Goal: Task Accomplishment & Management: Use online tool/utility

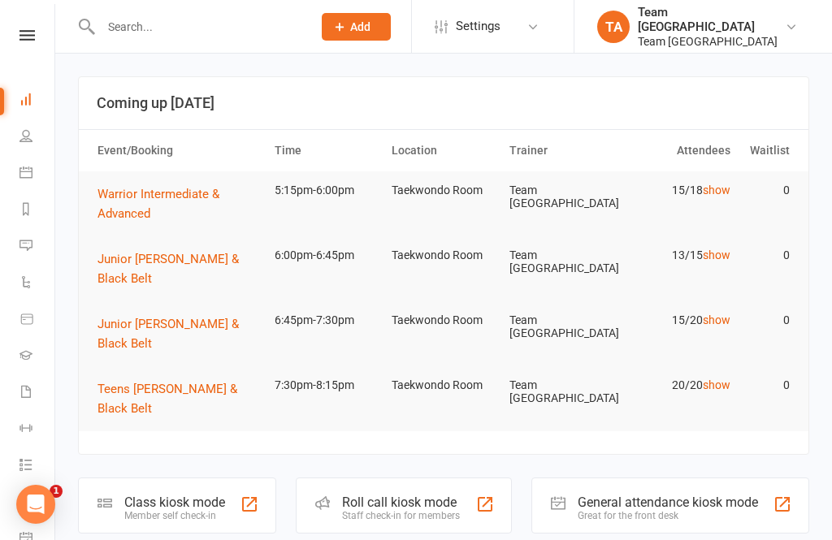
click at [29, 49] on div "Clubworx" at bounding box center [27, 56] width 54 height 53
click at [8, 38] on link at bounding box center [27, 35] width 58 height 11
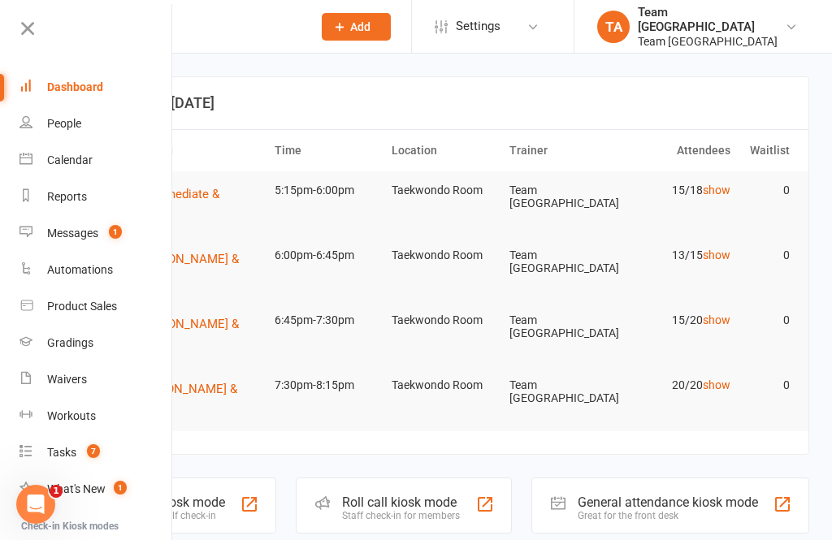
click at [114, 157] on link "Calendar" at bounding box center [96, 160] width 154 height 37
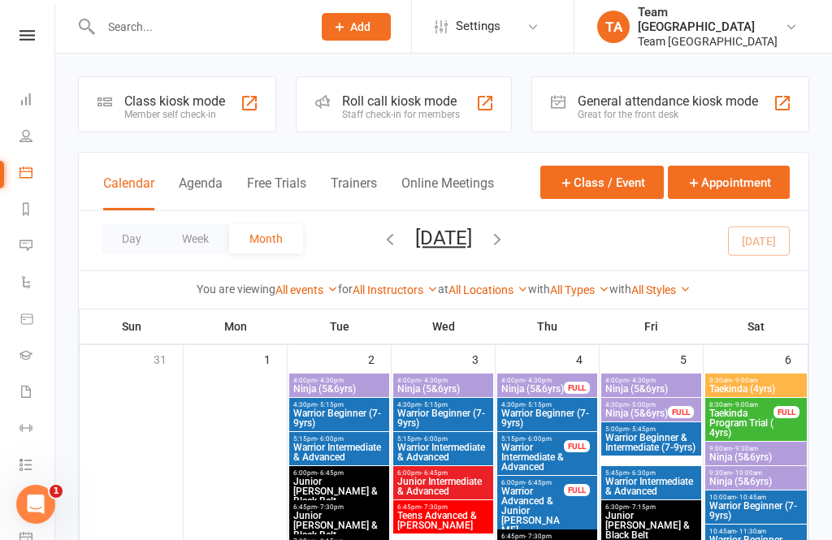
click at [106, 216] on div "Day Week Month September 2025 September 2025 Sun Mon Tue Wed Thu Fri Sat 31 01 …" at bounding box center [444, 240] width 730 height 59
click at [110, 240] on button "Day" at bounding box center [132, 238] width 60 height 29
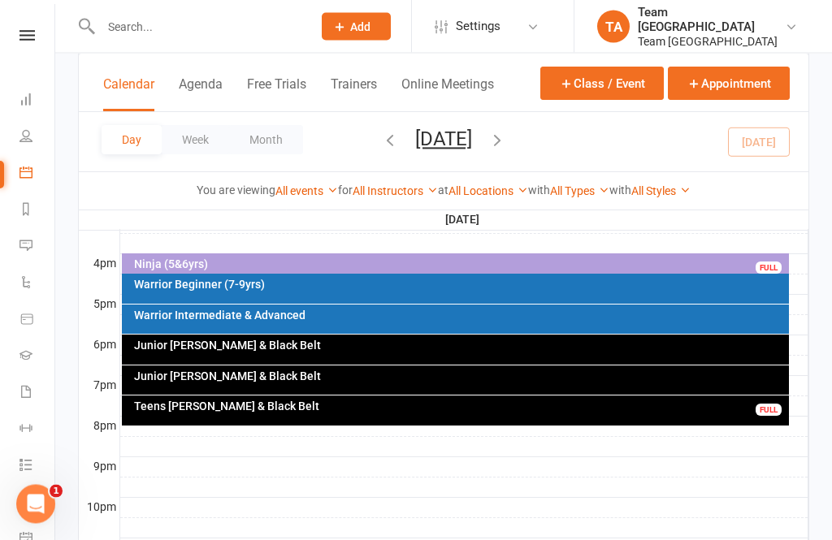
scroll to position [723, 0]
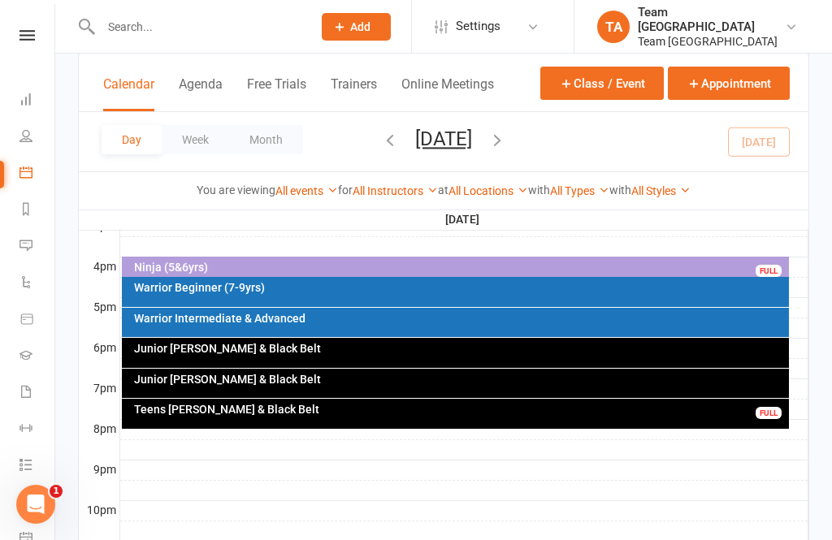
click at [352, 318] on div "Warrior Intermediate & Advanced" at bounding box center [459, 318] width 653 height 11
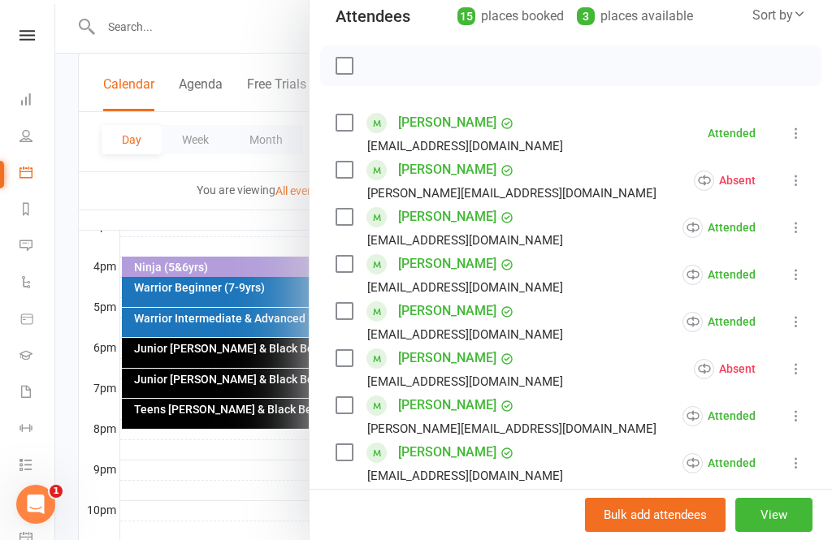
scroll to position [193, 0]
click at [803, 177] on icon at bounding box center [796, 179] width 16 height 16
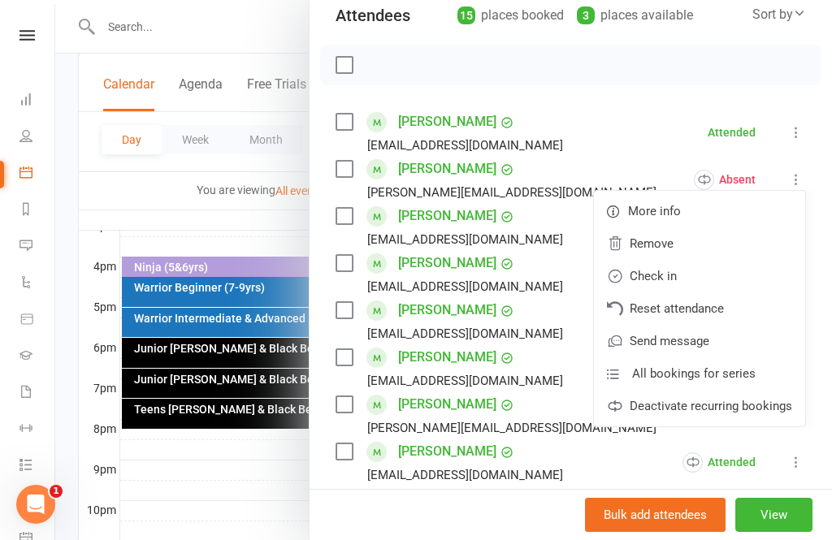
click at [689, 279] on link "Check in" at bounding box center [699, 276] width 211 height 32
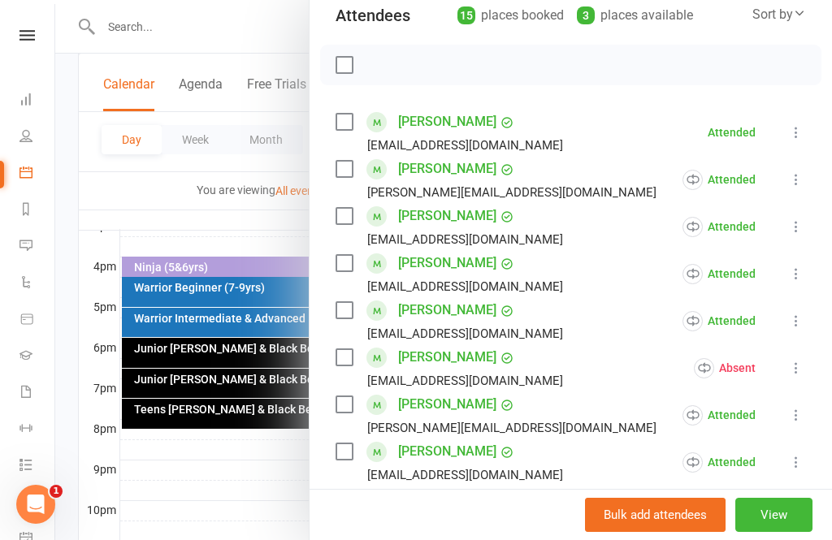
click at [764, 532] on button "View" at bounding box center [773, 515] width 77 height 34
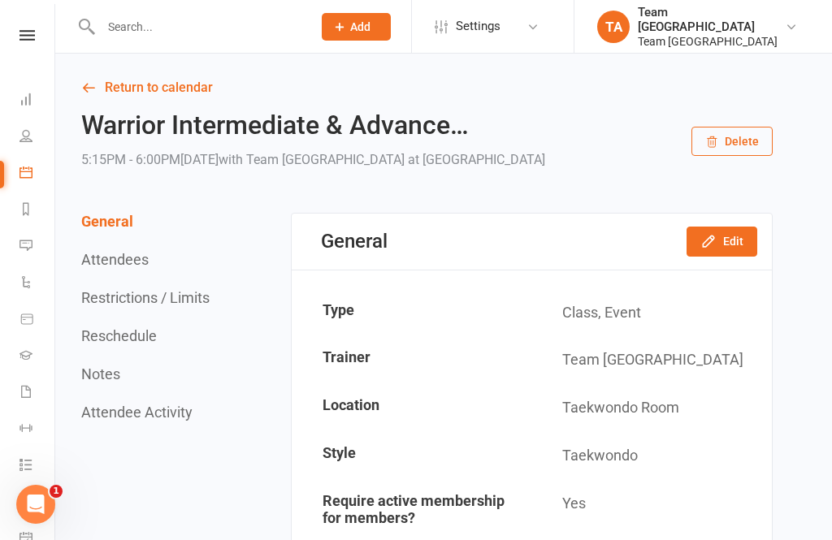
click at [33, 37] on icon at bounding box center [26, 35] width 15 height 11
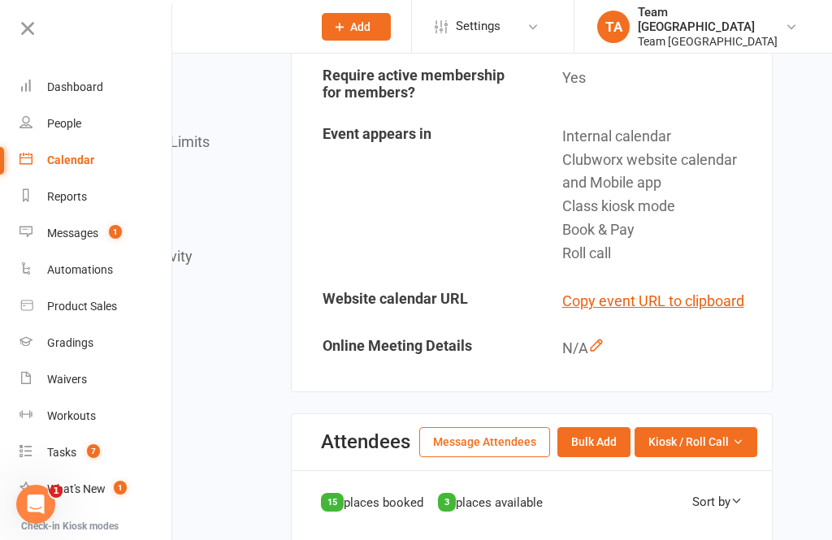
scroll to position [438, 0]
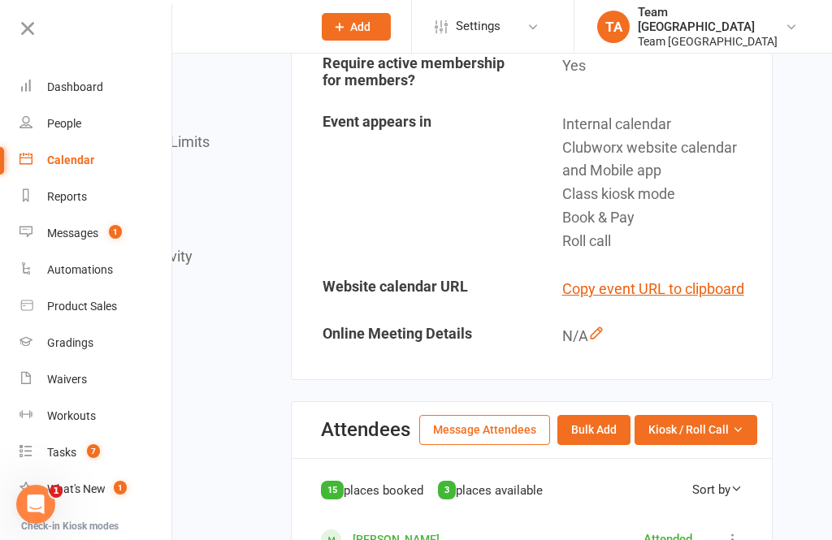
click at [751, 439] on button "Kiosk / Roll Call" at bounding box center [695, 429] width 123 height 29
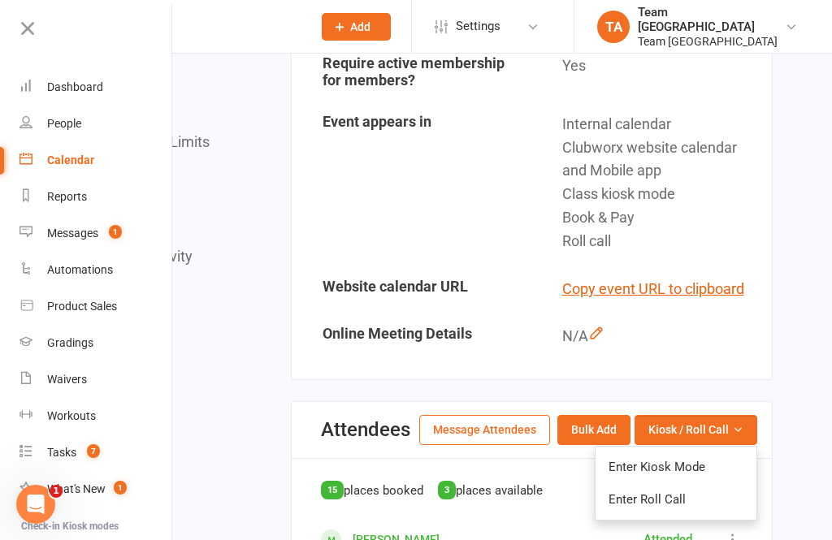
click at [668, 499] on link "Enter Roll Call" at bounding box center [675, 499] width 161 height 32
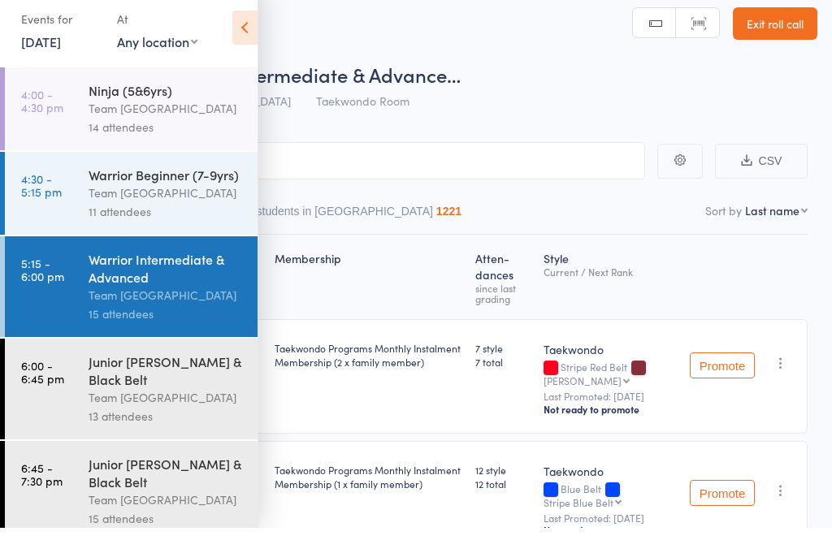
scroll to position [112, 0]
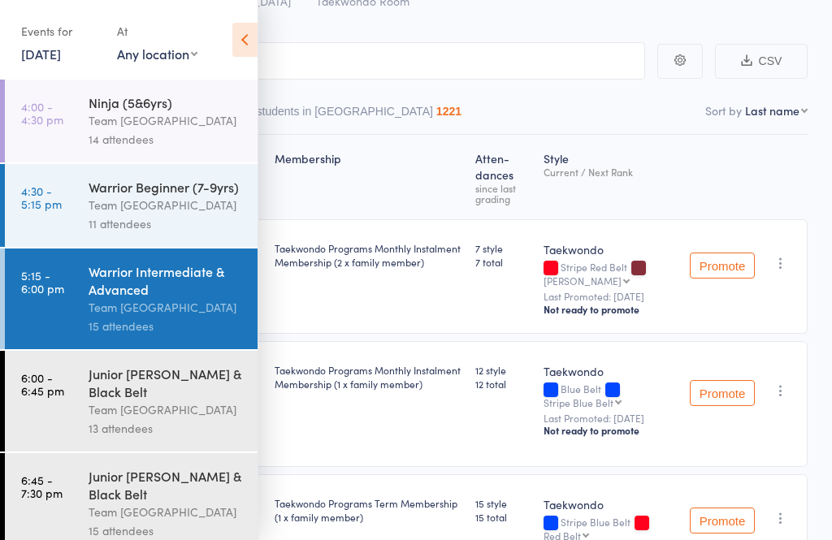
click at [177, 298] on div "Warrior Intermediate & Advanced" at bounding box center [166, 280] width 155 height 36
click at [240, 41] on icon at bounding box center [244, 40] width 25 height 34
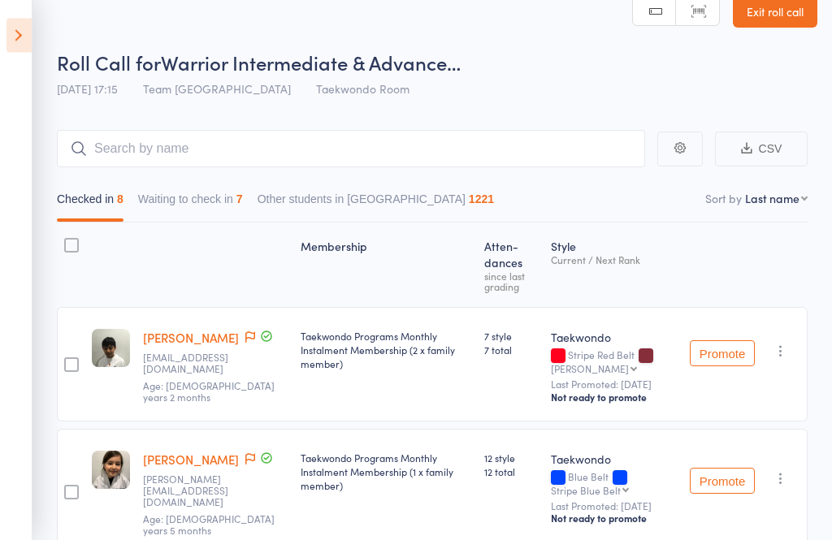
scroll to position [0, 0]
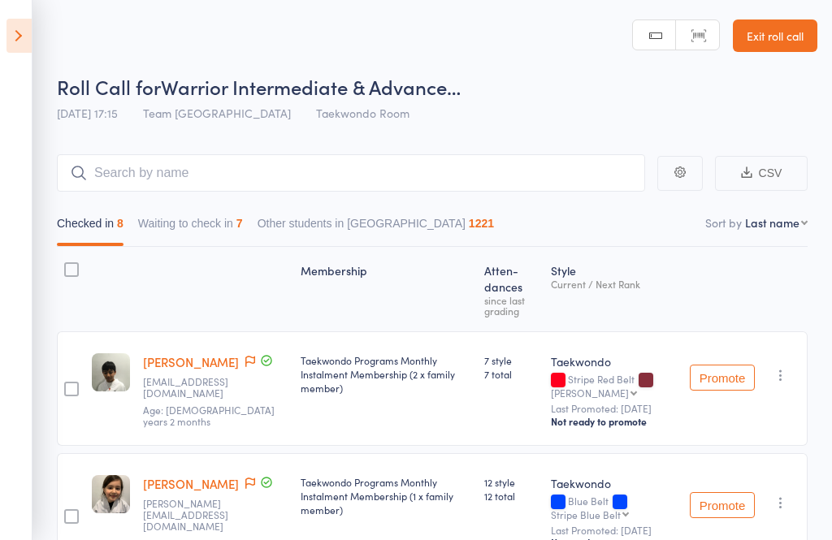
click at [101, 112] on span "16 Sep 17:15" at bounding box center [87, 113] width 61 height 16
click at [110, 116] on span "16 Sep 17:15" at bounding box center [87, 113] width 61 height 16
click at [15, 31] on icon at bounding box center [18, 36] width 25 height 34
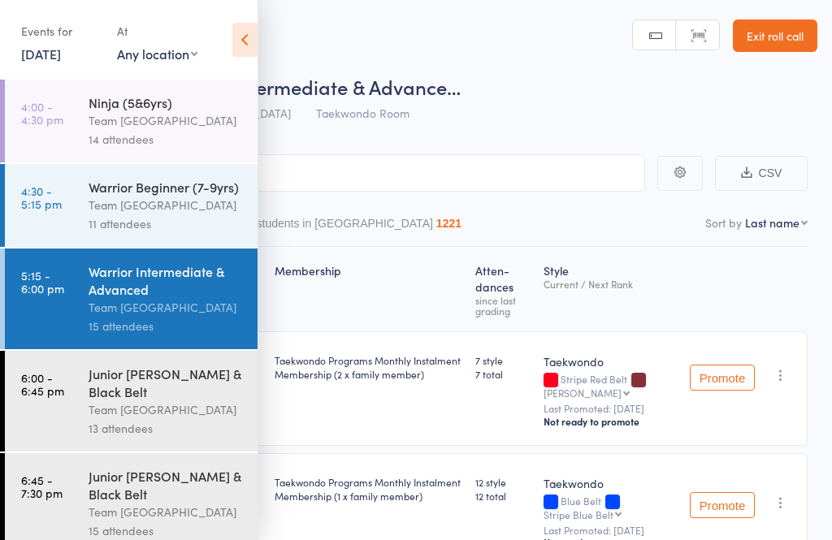
click at [61, 55] on link "16 Sep, 2025" at bounding box center [41, 54] width 40 height 18
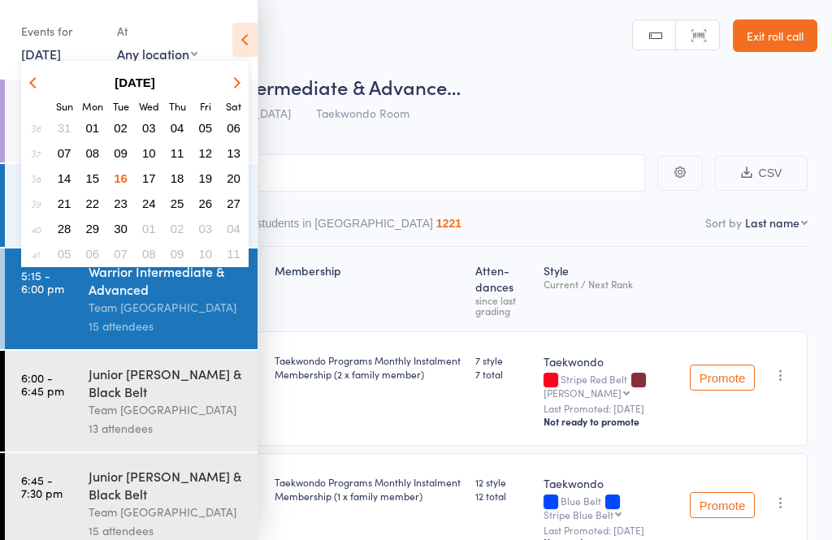
click at [148, 178] on span "17" at bounding box center [149, 178] width 14 height 14
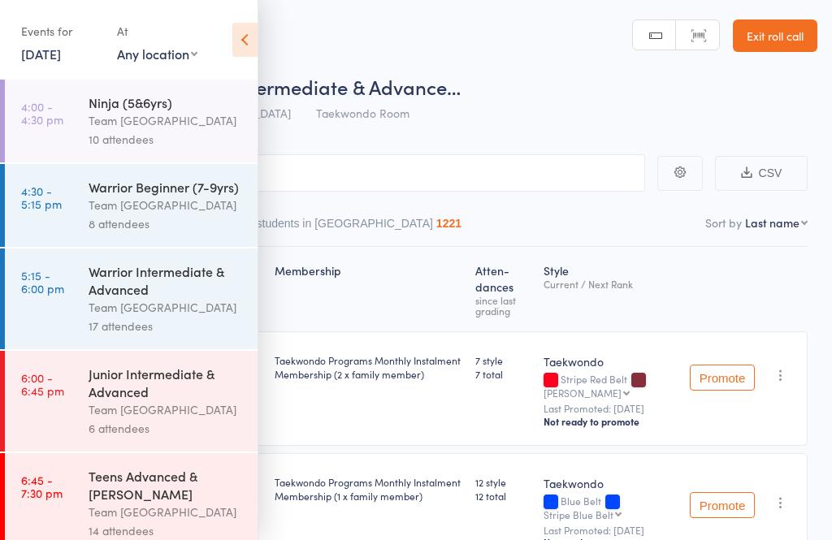
click at [232, 37] on icon at bounding box center [244, 40] width 25 height 34
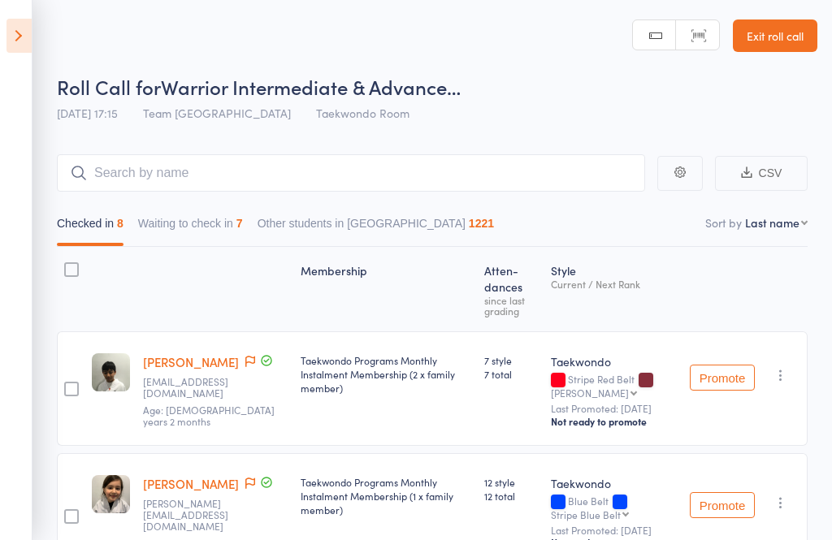
click at [23, 44] on icon at bounding box center [18, 36] width 25 height 34
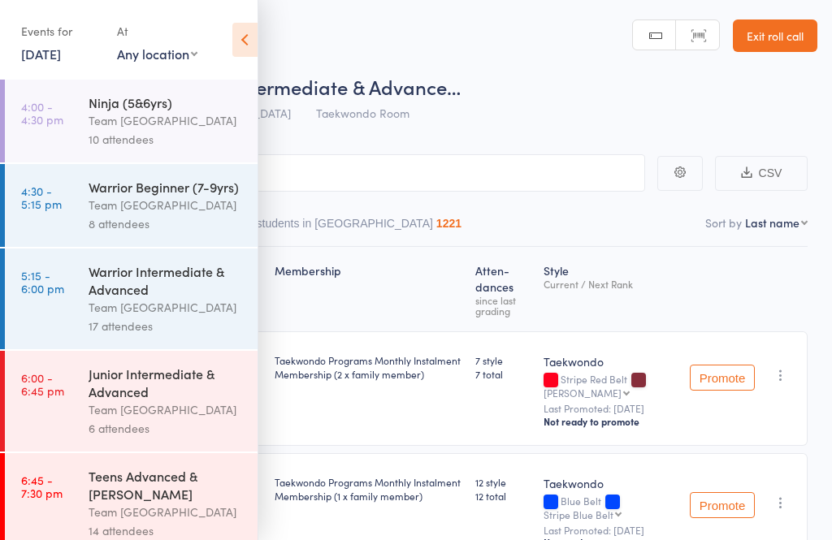
click at [142, 118] on div "Team [GEOGRAPHIC_DATA]" at bounding box center [166, 120] width 155 height 19
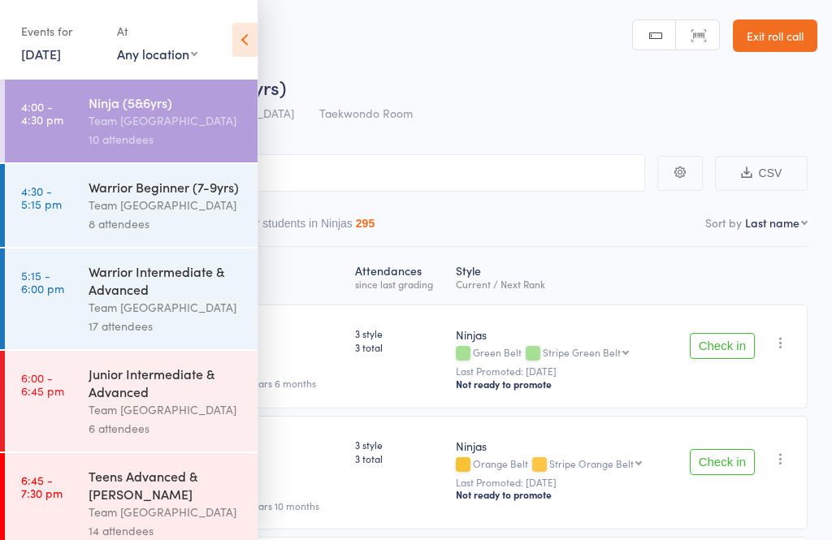
click at [151, 123] on div "Team [GEOGRAPHIC_DATA]" at bounding box center [166, 120] width 155 height 19
click at [250, 31] on icon at bounding box center [244, 40] width 25 height 34
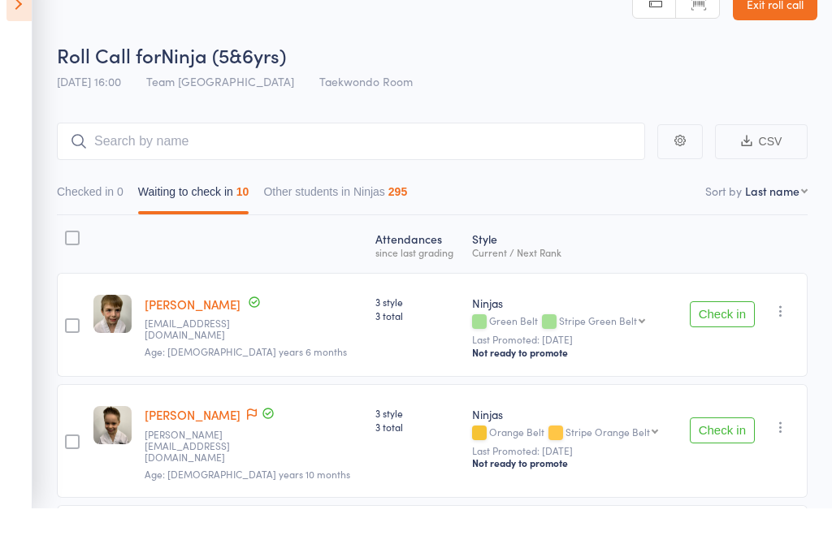
scroll to position [63, 0]
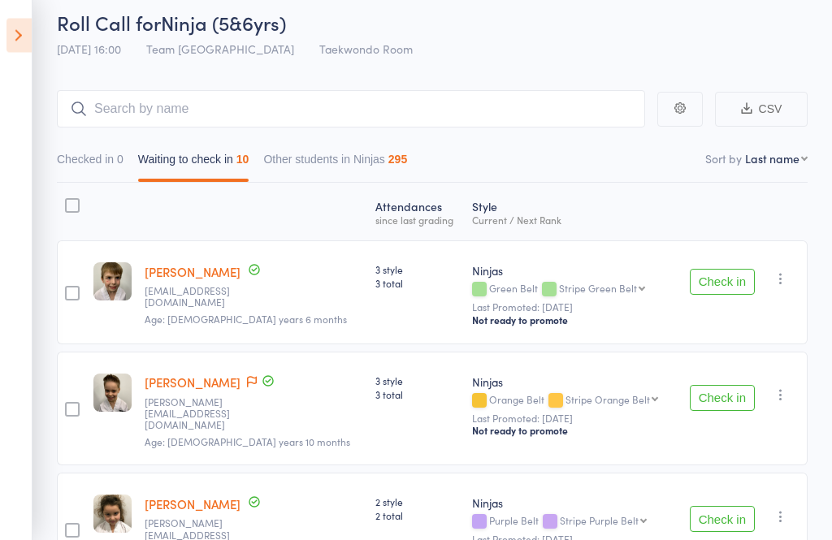
click at [805, 161] on select "First name Last name Birthday today? Behind on payments? Check in time Next pay…" at bounding box center [776, 159] width 63 height 16
select select "10"
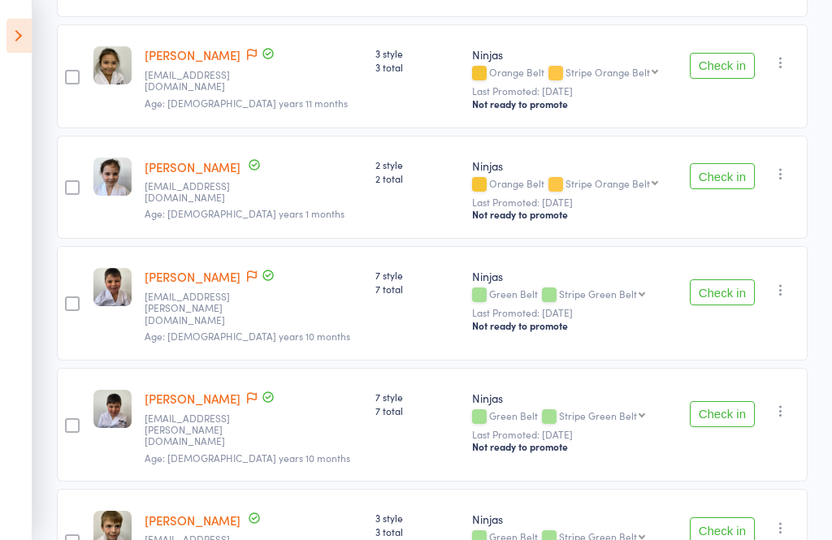
scroll to position [893, 0]
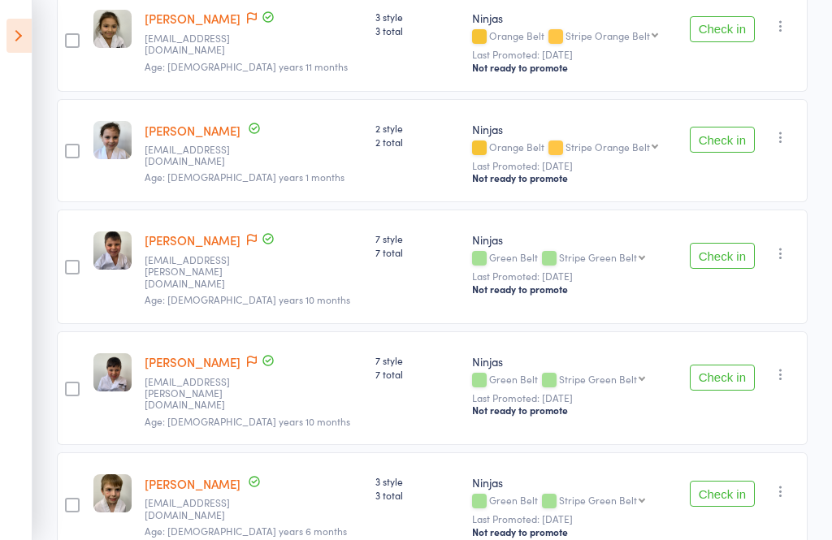
click at [26, 41] on icon at bounding box center [18, 36] width 25 height 34
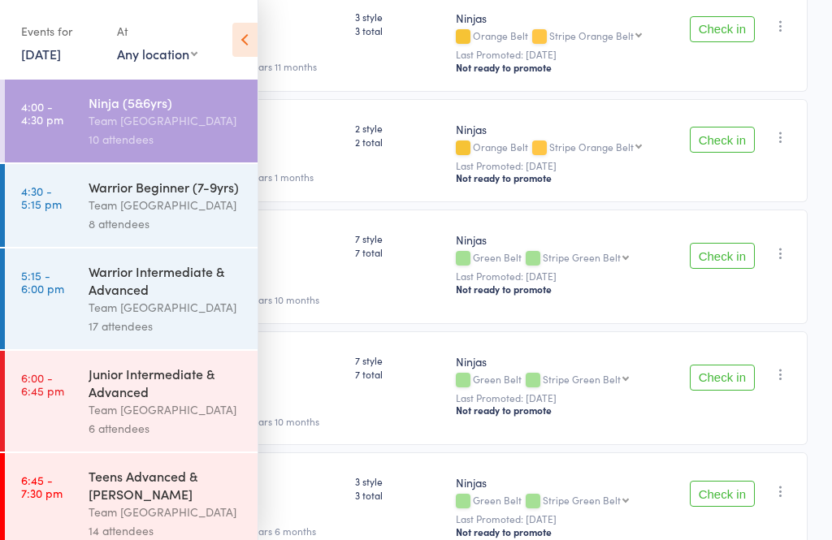
click at [165, 206] on div "Team [GEOGRAPHIC_DATA]" at bounding box center [166, 205] width 155 height 19
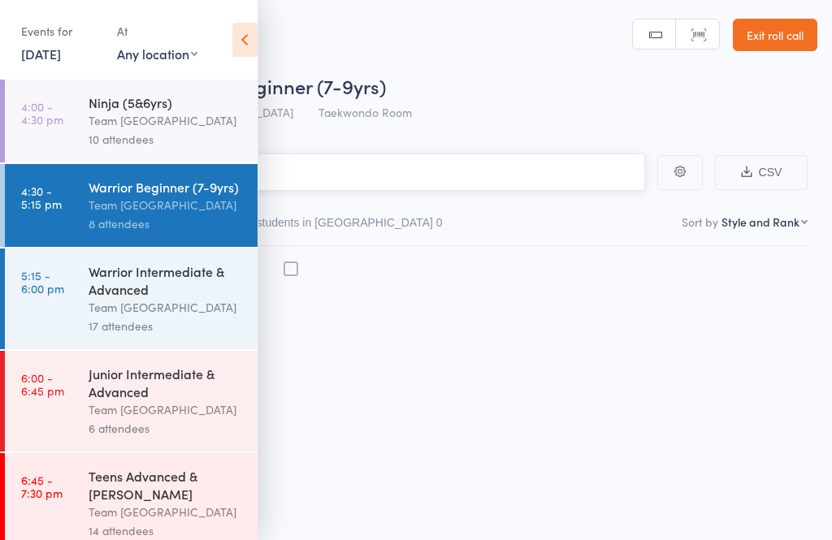
scroll to position [1, 0]
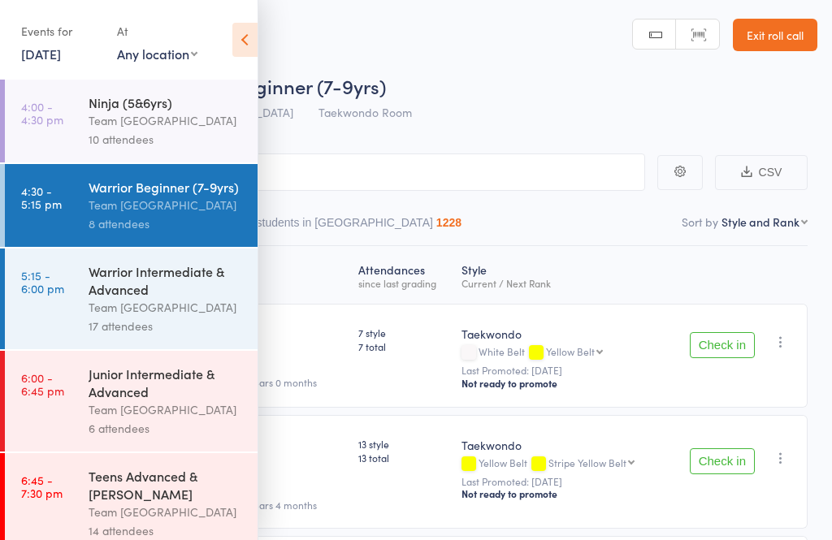
click at [199, 205] on div "Team [GEOGRAPHIC_DATA]" at bounding box center [166, 205] width 155 height 19
click at [243, 47] on icon at bounding box center [244, 40] width 25 height 34
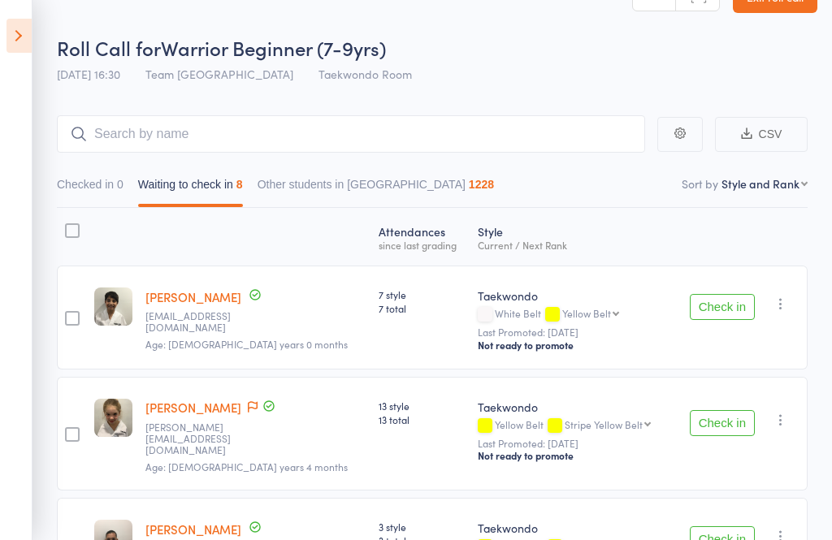
scroll to position [35, 0]
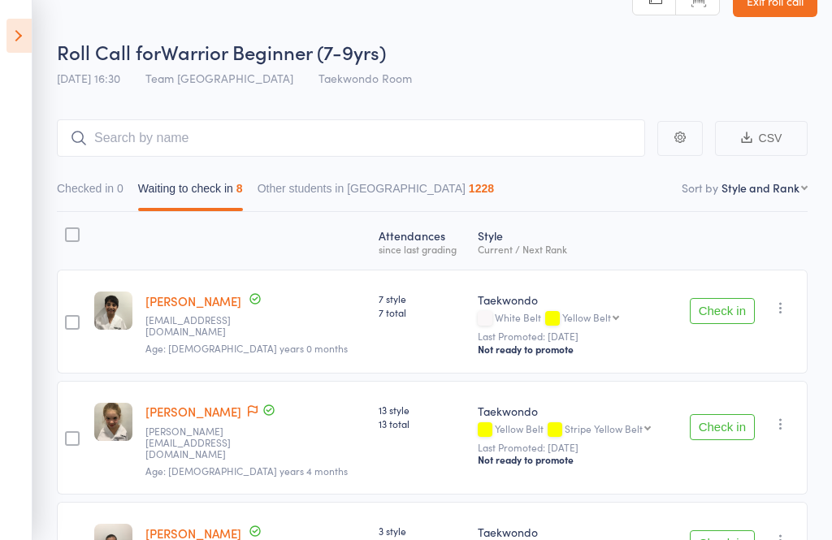
click at [11, 29] on icon at bounding box center [18, 36] width 25 height 34
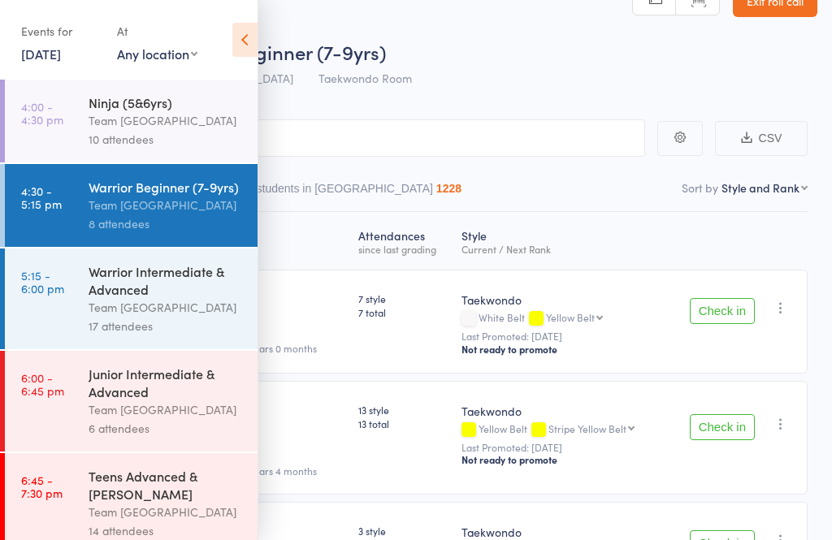
click at [146, 296] on div "Warrior Intermediate & Advanced" at bounding box center [166, 280] width 155 height 36
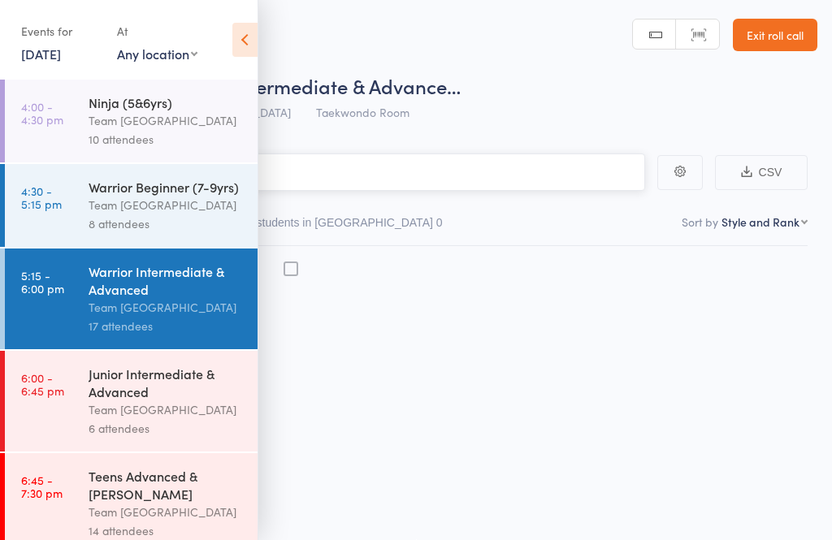
scroll to position [1, 0]
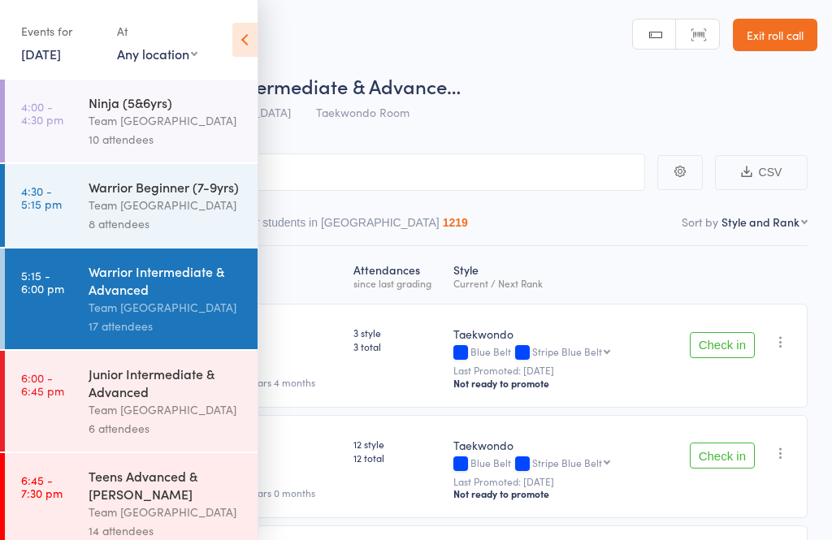
click at [159, 288] on div "Warrior Intermediate & Advanced" at bounding box center [166, 280] width 155 height 36
click at [244, 24] on icon at bounding box center [244, 40] width 25 height 34
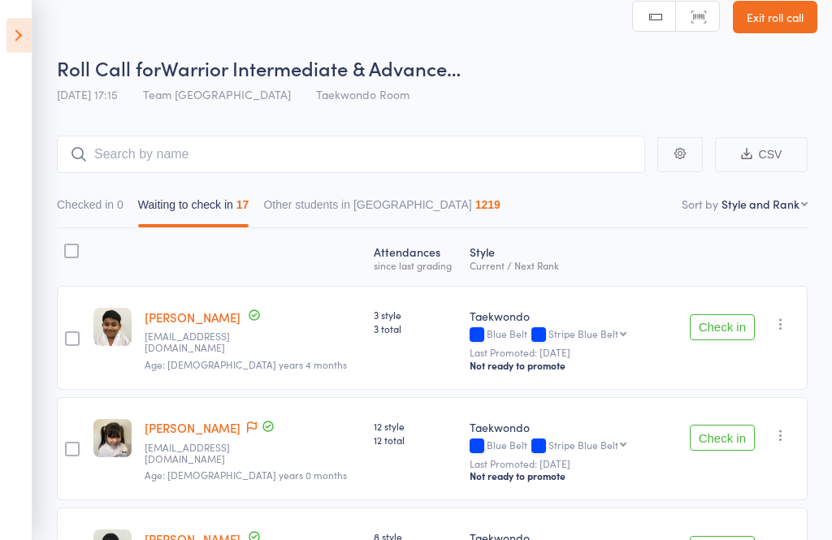
scroll to position [0, 0]
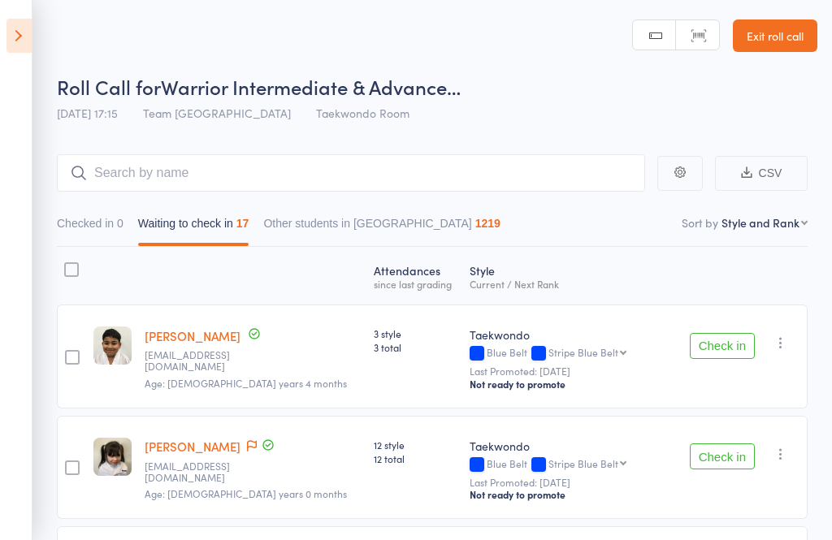
click at [23, 37] on icon at bounding box center [18, 36] width 25 height 34
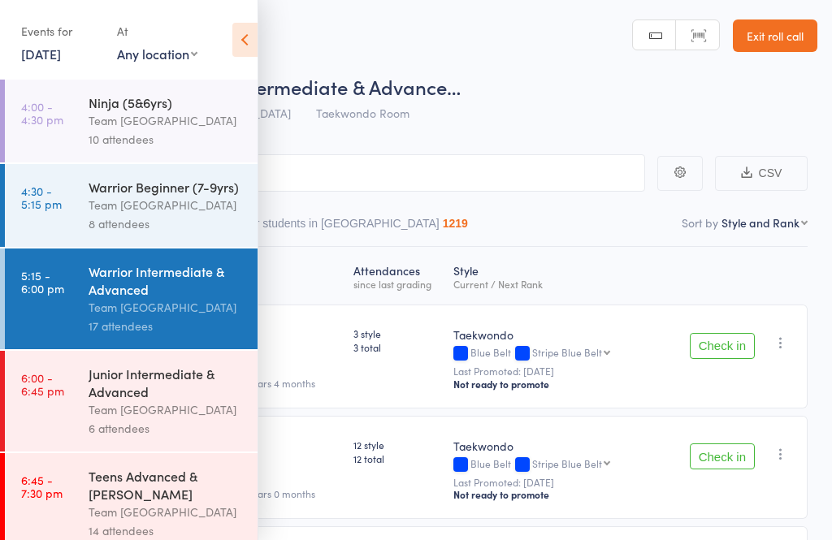
click at [163, 390] on div "Junior Intermediate & Advanced" at bounding box center [166, 383] width 155 height 36
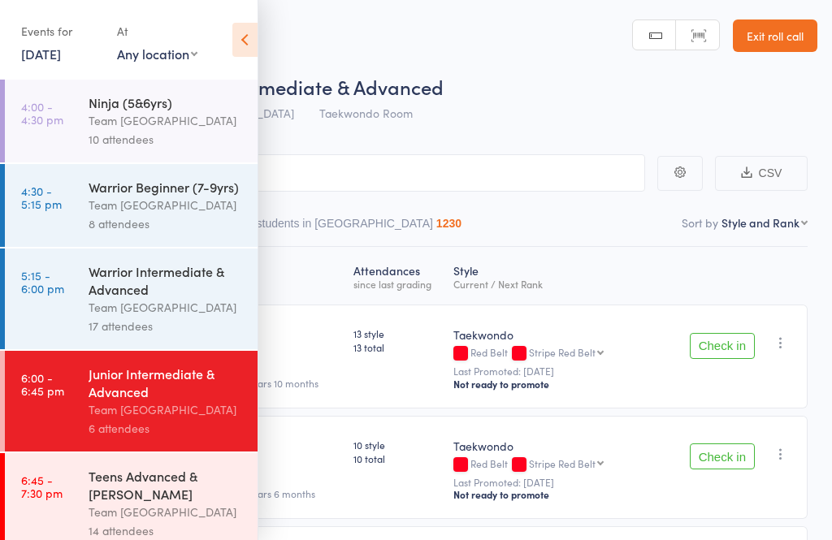
click at [149, 390] on div "Junior Intermediate & Advanced" at bounding box center [166, 383] width 155 height 36
click at [236, 41] on icon at bounding box center [244, 40] width 25 height 34
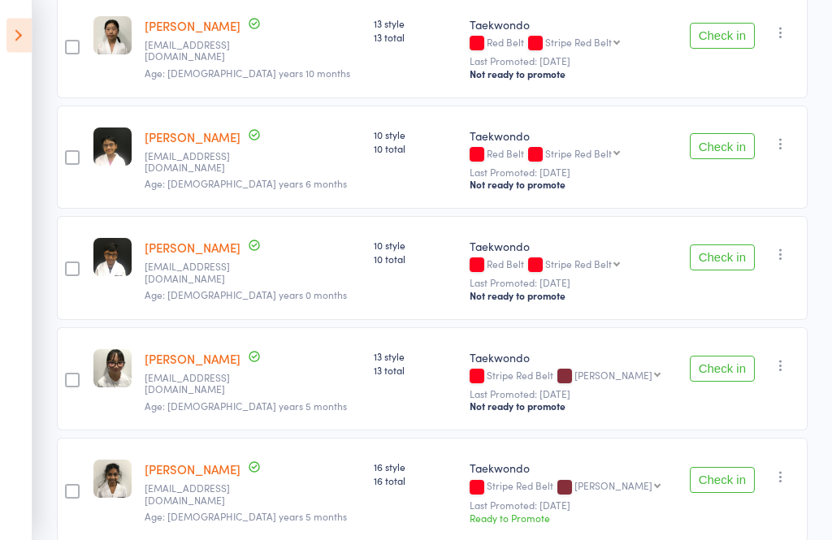
scroll to position [187, 0]
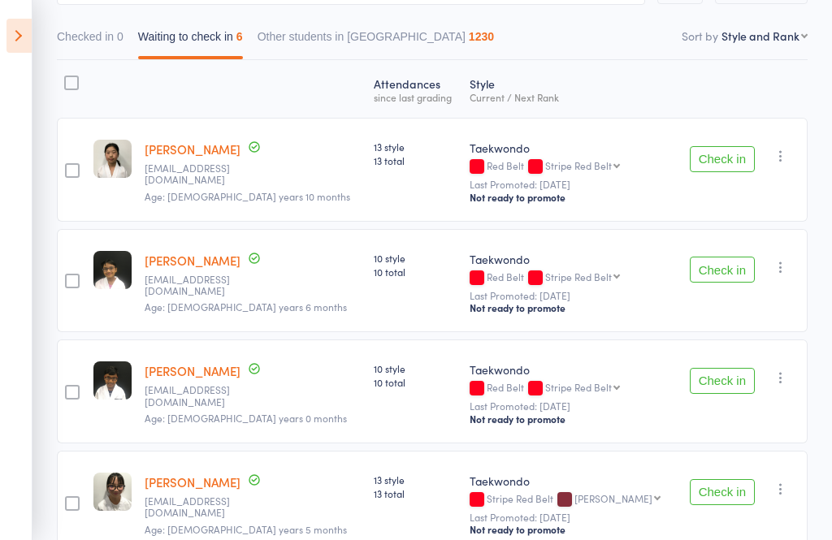
click at [30, 34] on icon at bounding box center [18, 36] width 25 height 34
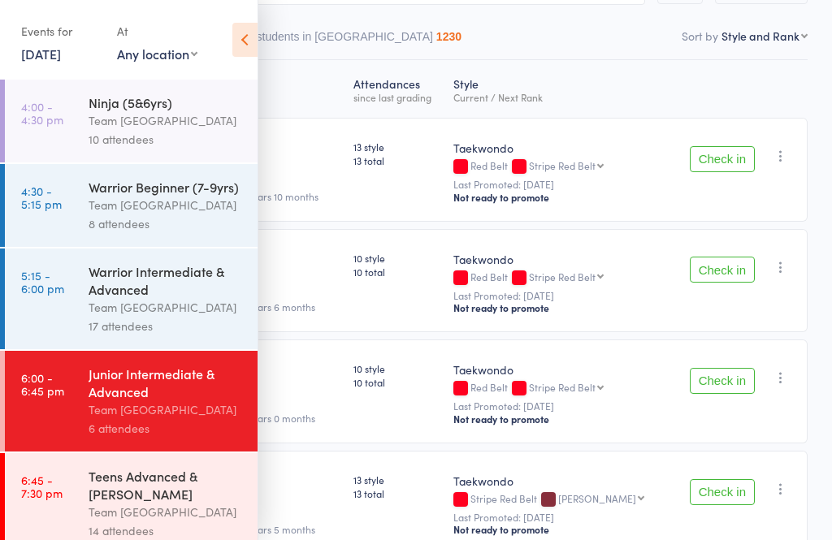
click at [131, 500] on div "Teens Advanced & Cho Dan Bo" at bounding box center [166, 485] width 155 height 36
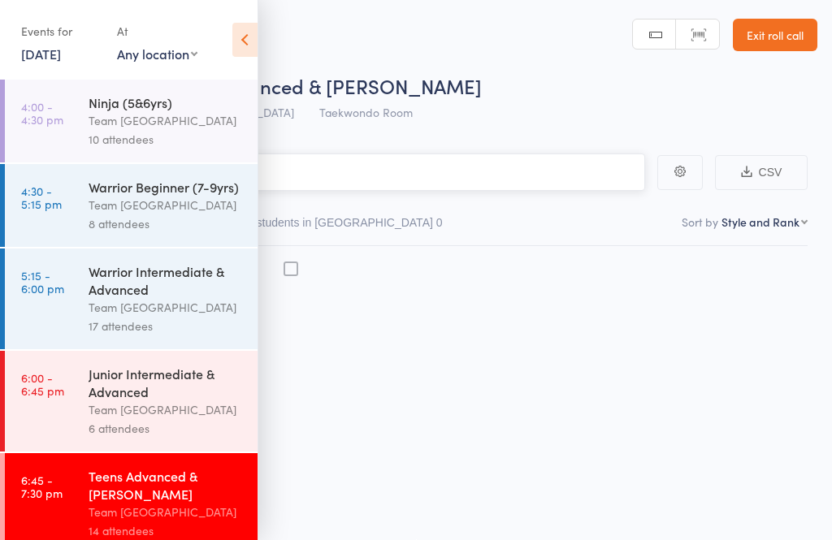
scroll to position [1, 0]
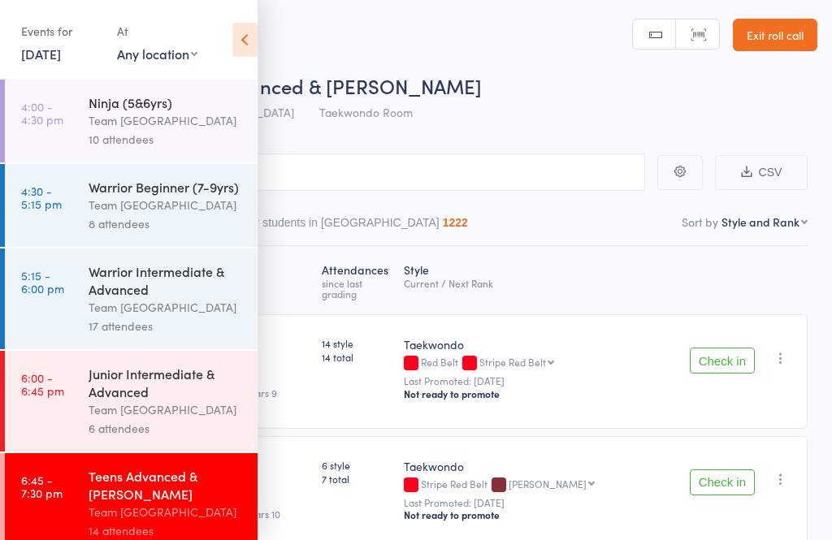
click at [214, 503] on div "Teens Advanced & Cho Dan Bo" at bounding box center [166, 485] width 155 height 36
click at [247, 40] on icon at bounding box center [244, 40] width 25 height 34
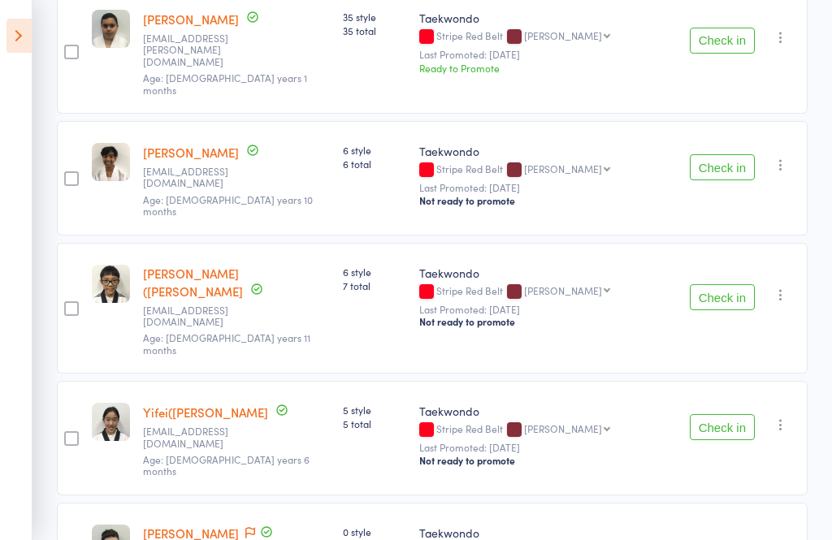
scroll to position [706, 0]
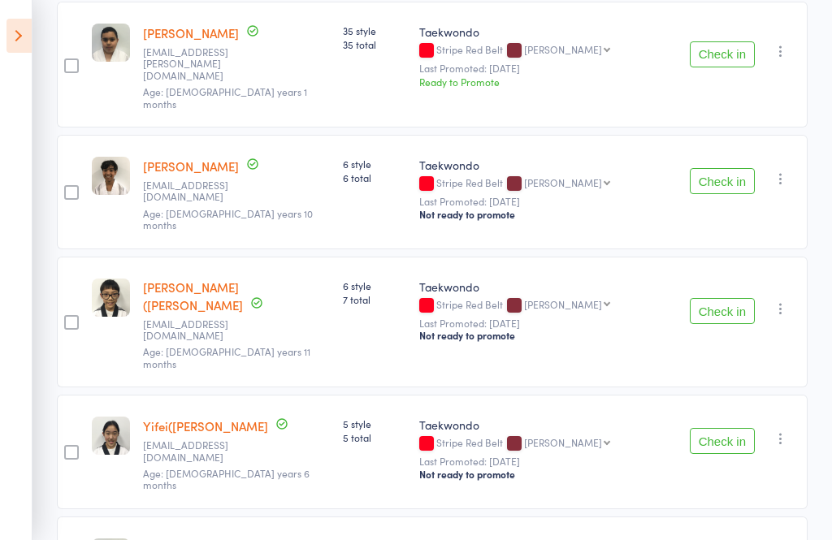
click at [6, 35] on icon at bounding box center [18, 36] width 25 height 34
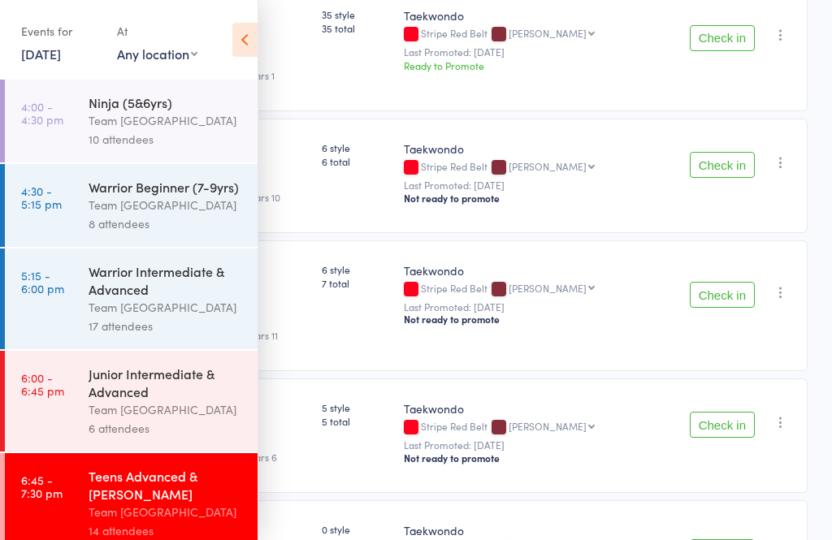
click at [60, 51] on link "17 Sep, 2025" at bounding box center [41, 54] width 40 height 18
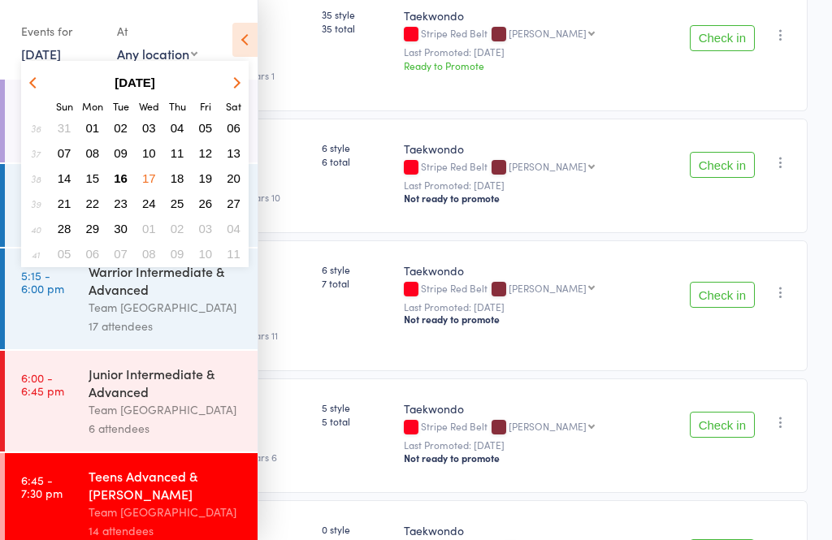
click at [127, 184] on span "16" at bounding box center [121, 178] width 14 height 14
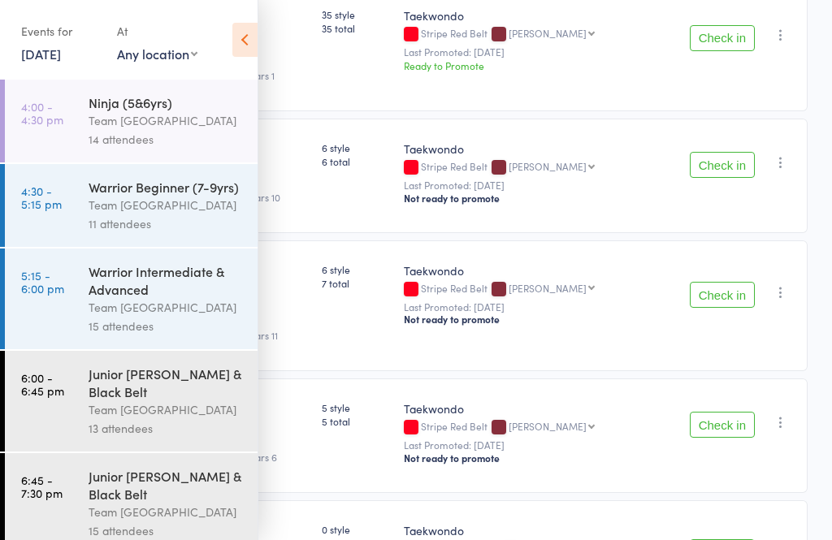
click at [239, 46] on icon at bounding box center [244, 40] width 25 height 34
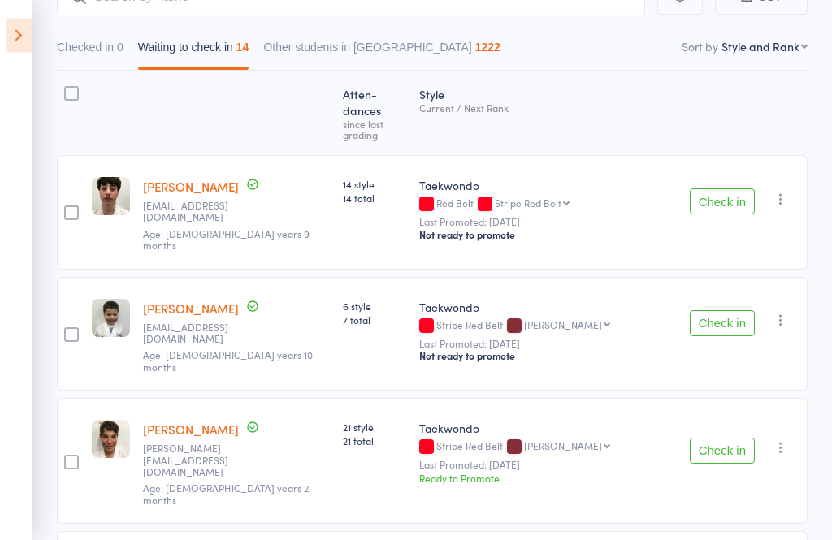
scroll to position [0, 0]
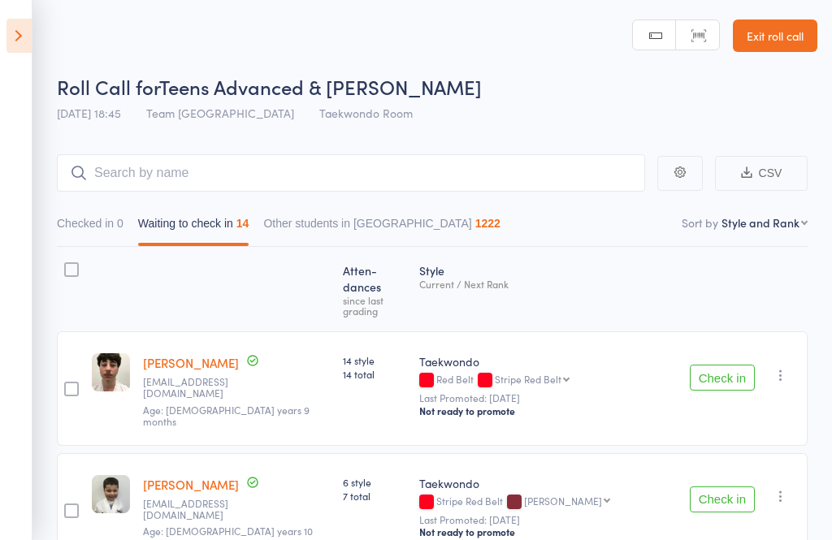
click at [15, 44] on icon at bounding box center [18, 36] width 25 height 34
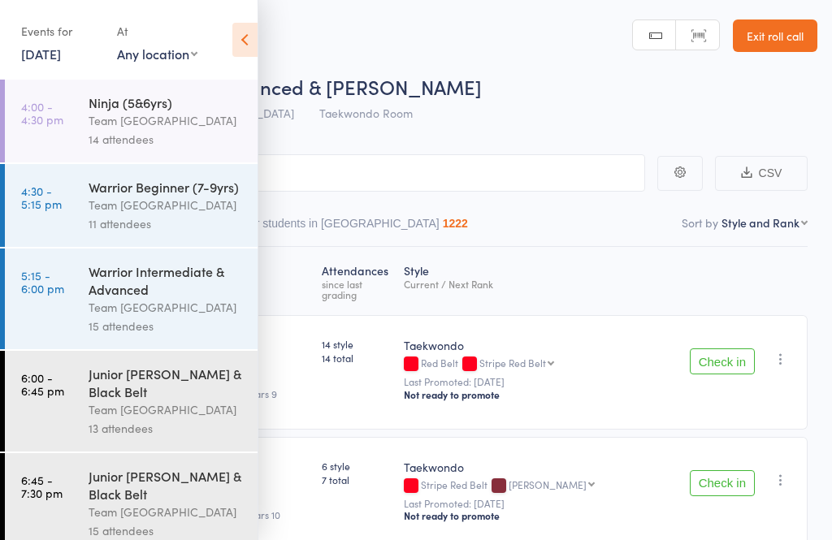
click at [156, 401] on div "Junior [PERSON_NAME] & Black Belt" at bounding box center [166, 383] width 155 height 36
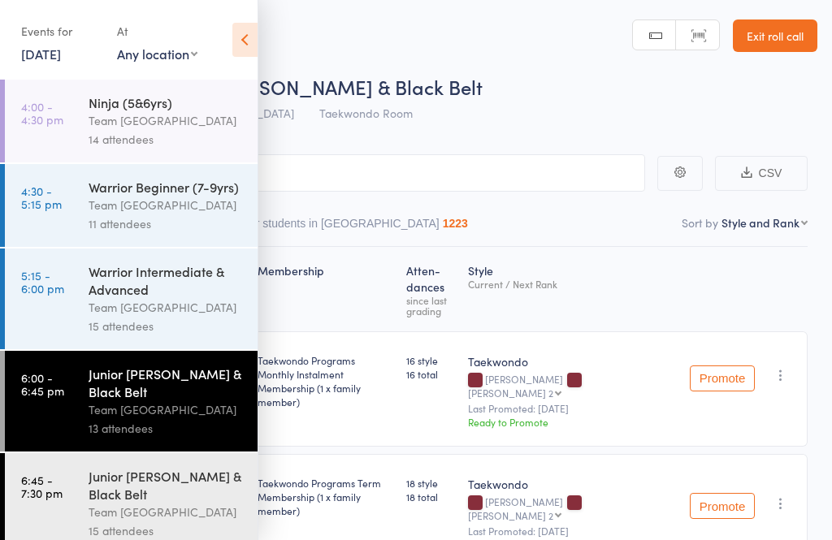
click at [247, 30] on icon at bounding box center [244, 40] width 25 height 34
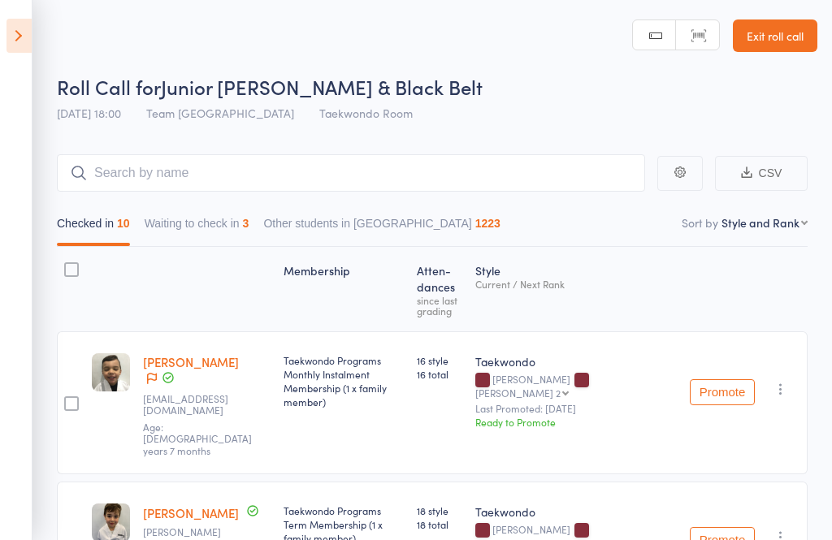
click at [220, 236] on button "Waiting to check in 3" at bounding box center [197, 227] width 105 height 37
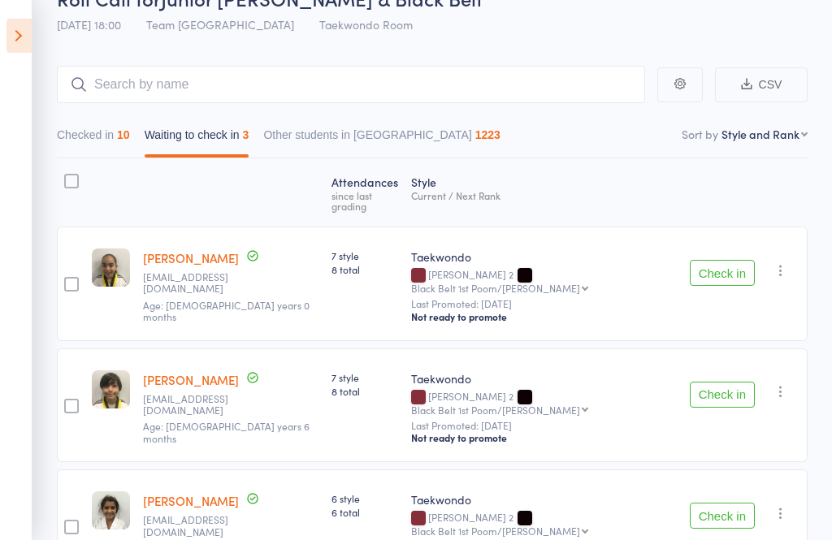
scroll to position [99, 0]
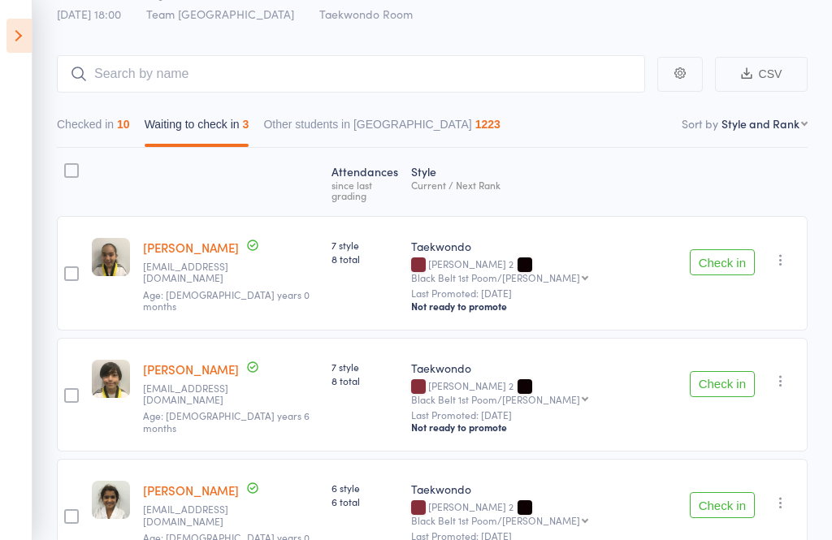
click at [715, 261] on button "Check in" at bounding box center [722, 262] width 65 height 26
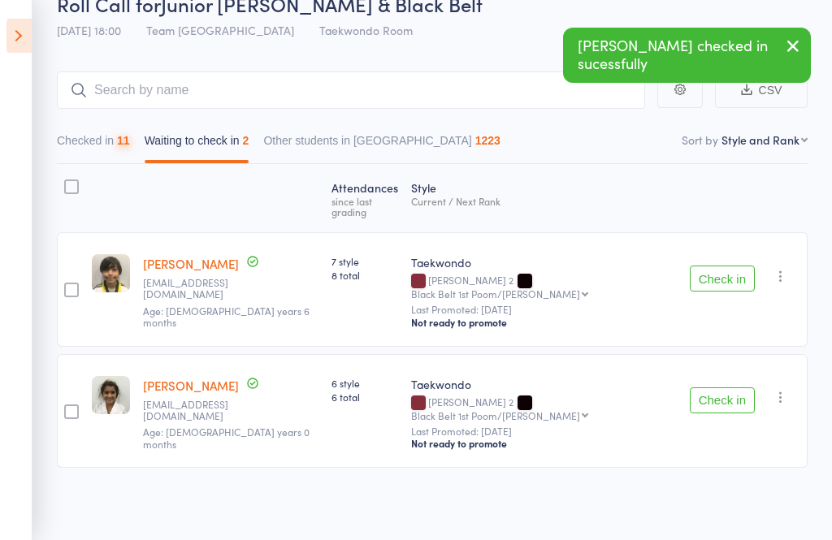
scroll to position [2, 0]
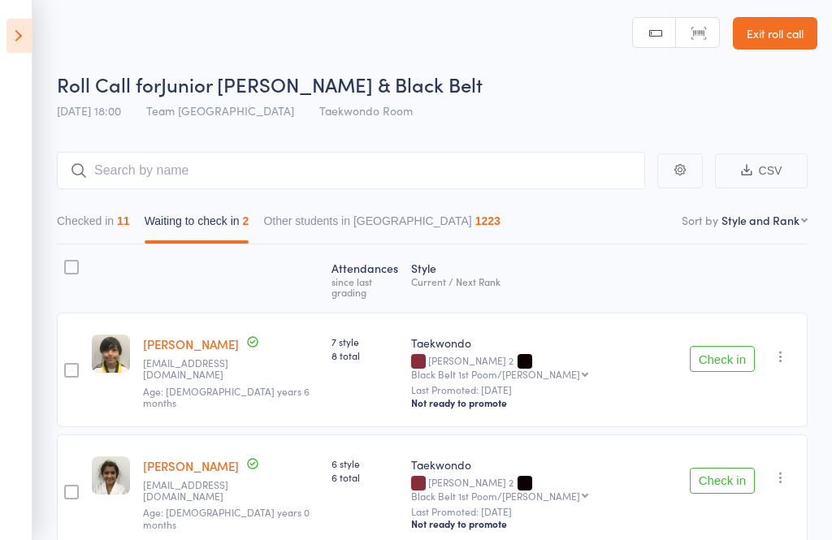
click at [728, 357] on button "Check in" at bounding box center [722, 359] width 65 height 26
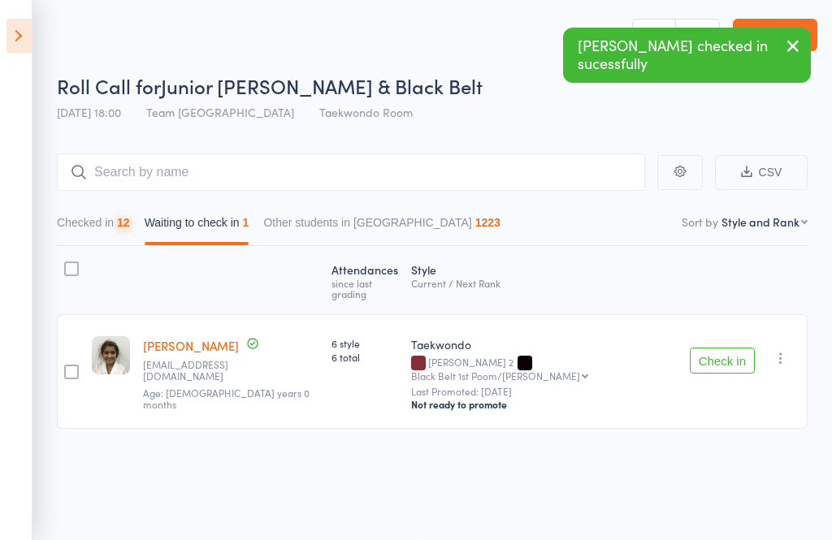
scroll to position [1, 0]
click at [724, 348] on button "Check in" at bounding box center [722, 361] width 65 height 26
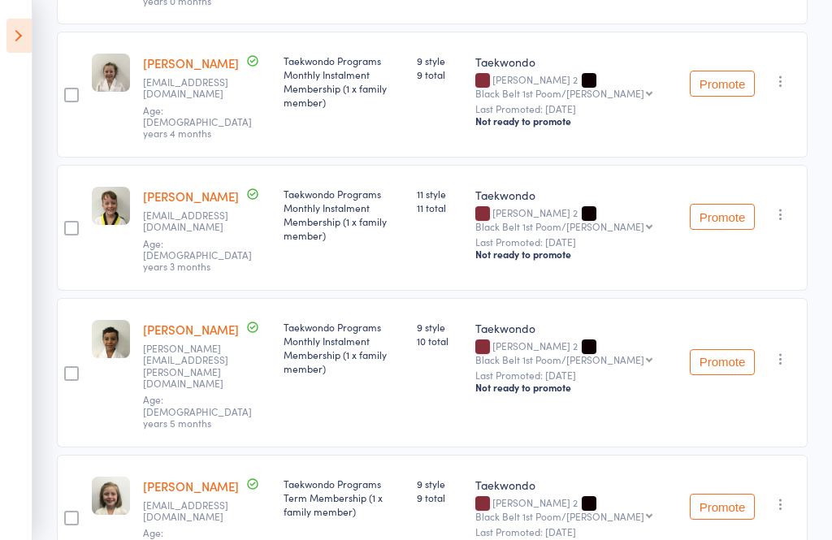
scroll to position [1220, 0]
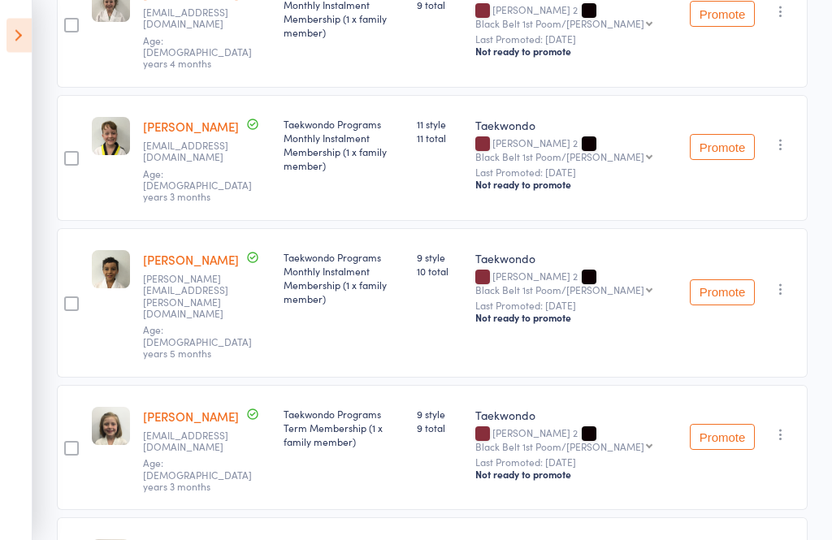
click at [177, 539] on link "[PERSON_NAME]" at bounding box center [191, 549] width 96 height 17
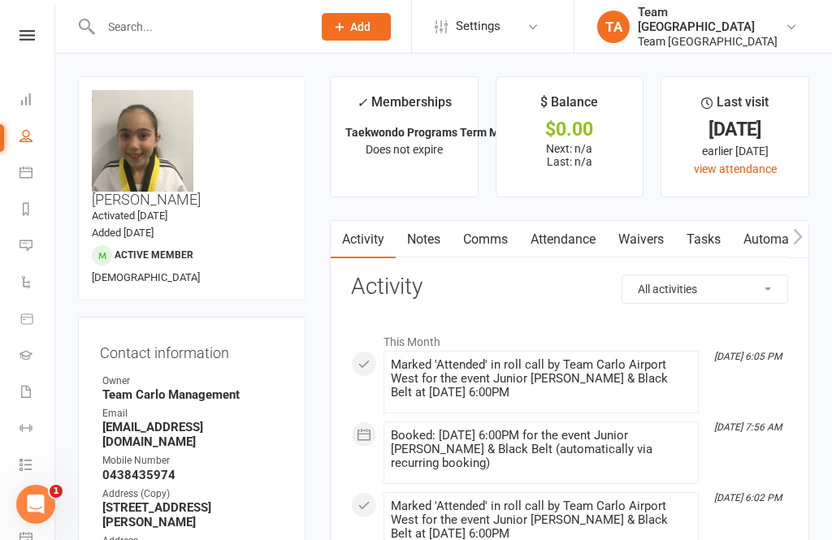
click at [21, 32] on icon at bounding box center [26, 35] width 15 height 11
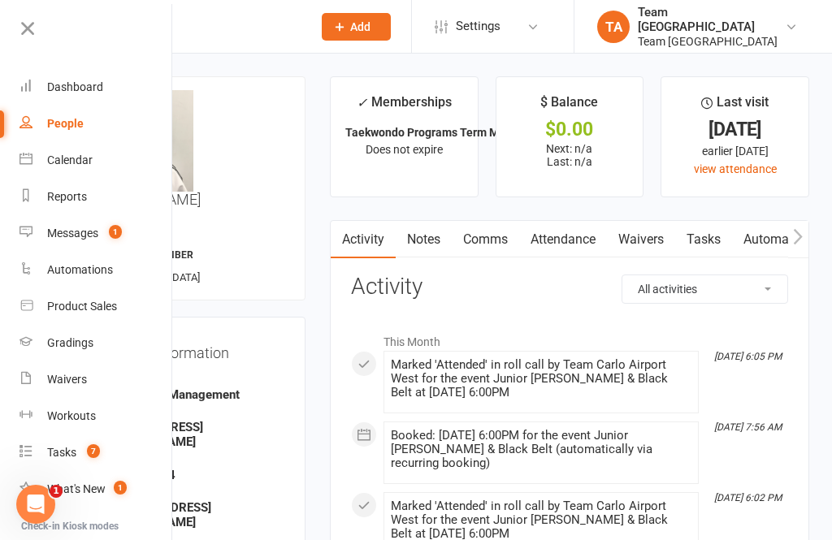
click at [104, 157] on link "Calendar" at bounding box center [96, 160] width 154 height 37
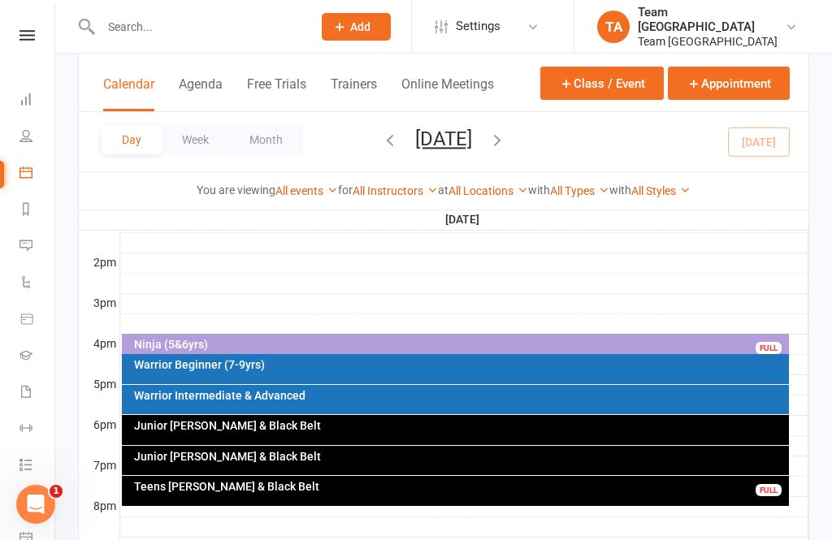
scroll to position [642, 0]
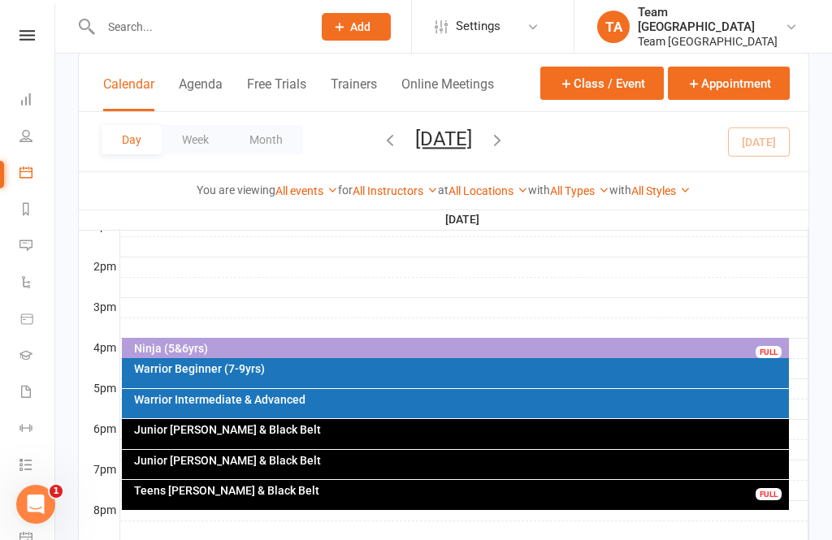
click at [472, 136] on button "[DATE]" at bounding box center [443, 139] width 57 height 23
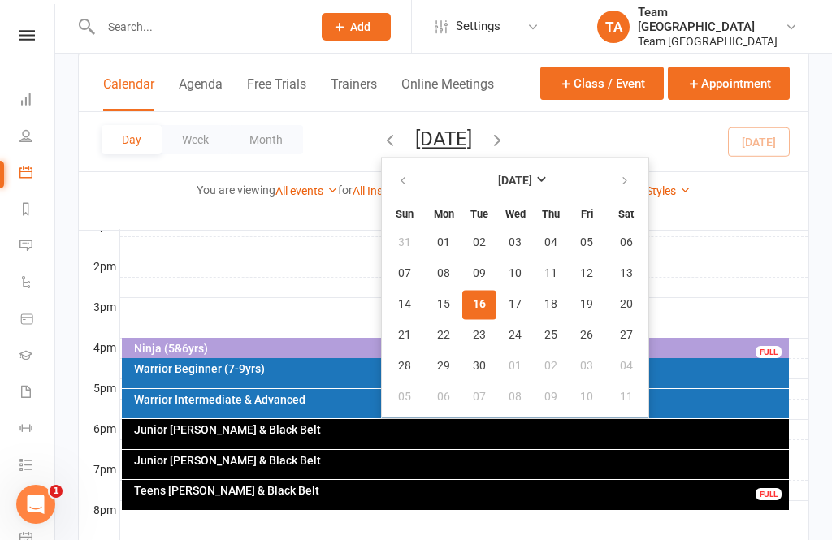
click at [462, 318] on button "16" at bounding box center [479, 304] width 34 height 29
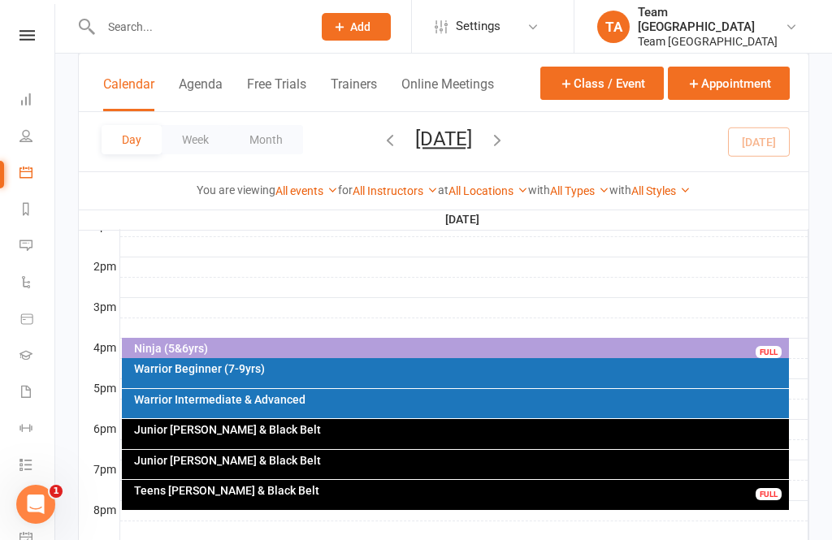
click at [451, 436] on div "Junior [PERSON_NAME] & Black Belt" at bounding box center [456, 434] width 668 height 30
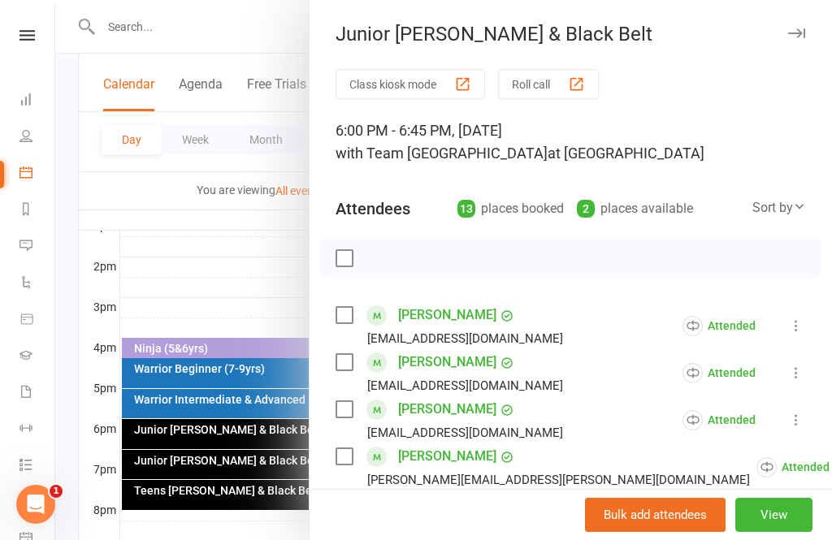
click at [772, 532] on button "View" at bounding box center [773, 515] width 77 height 34
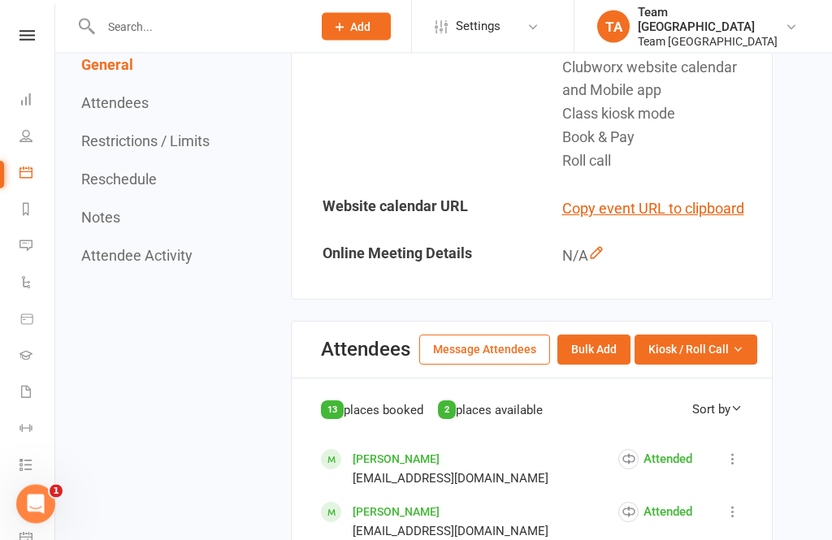
scroll to position [542, 0]
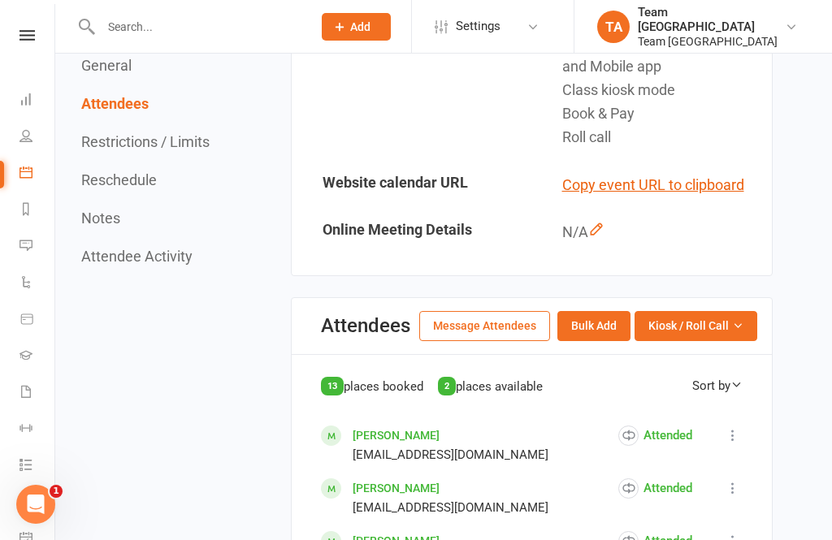
click at [720, 336] on button "Kiosk / Roll Call" at bounding box center [695, 325] width 123 height 29
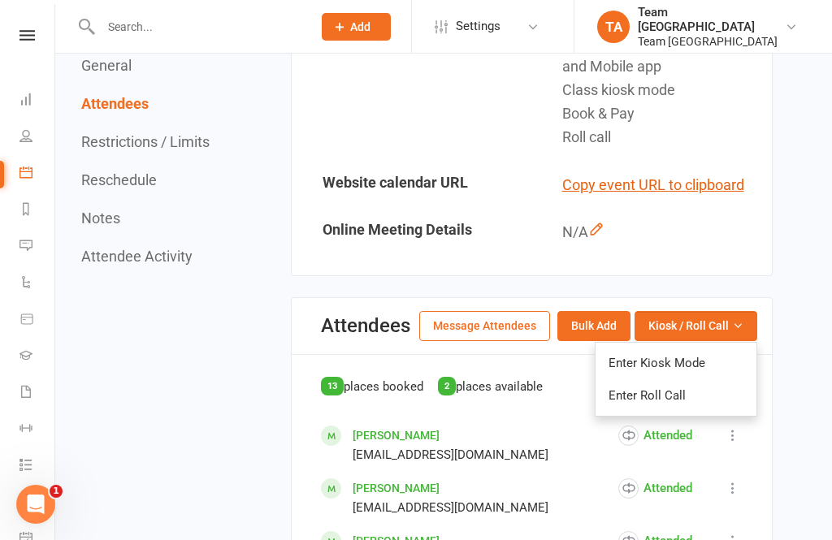
click at [688, 391] on link "Enter Roll Call" at bounding box center [675, 395] width 161 height 32
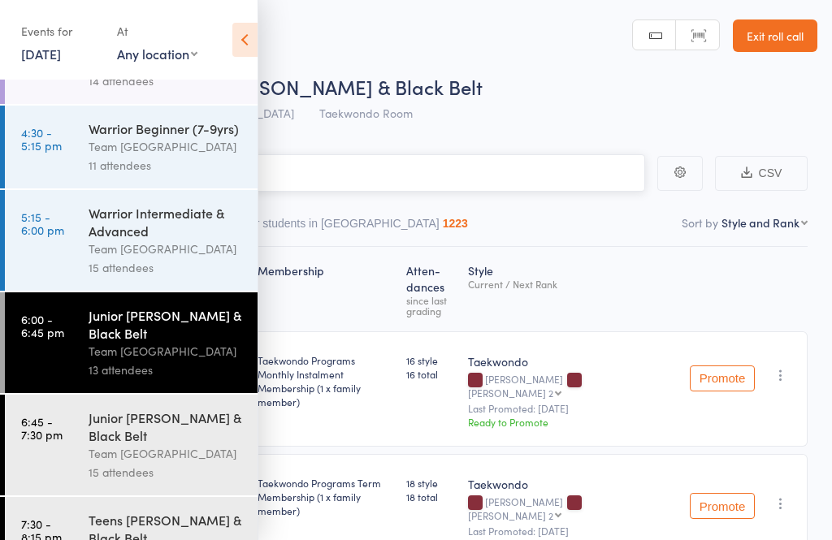
scroll to position [84, 0]
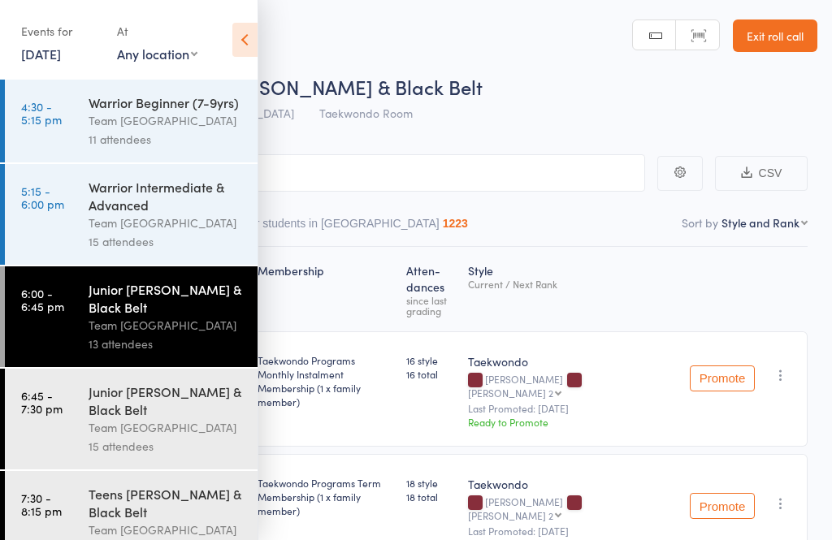
click at [232, 48] on icon at bounding box center [244, 40] width 25 height 34
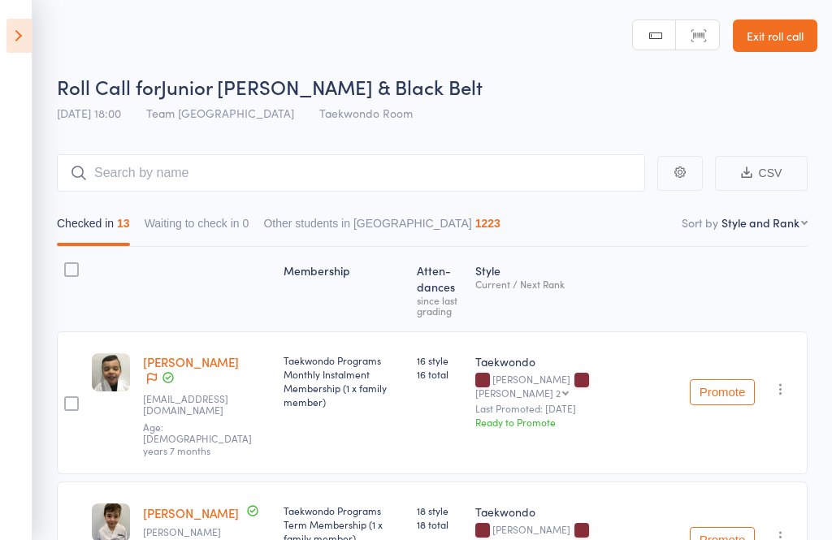
scroll to position [0, 0]
click at [229, 40] on header "Roll Call for Junior Cho Dan Bo & Black Belt 16 Sep 18:00 Team Carlo Airport We…" at bounding box center [416, 65] width 832 height 130
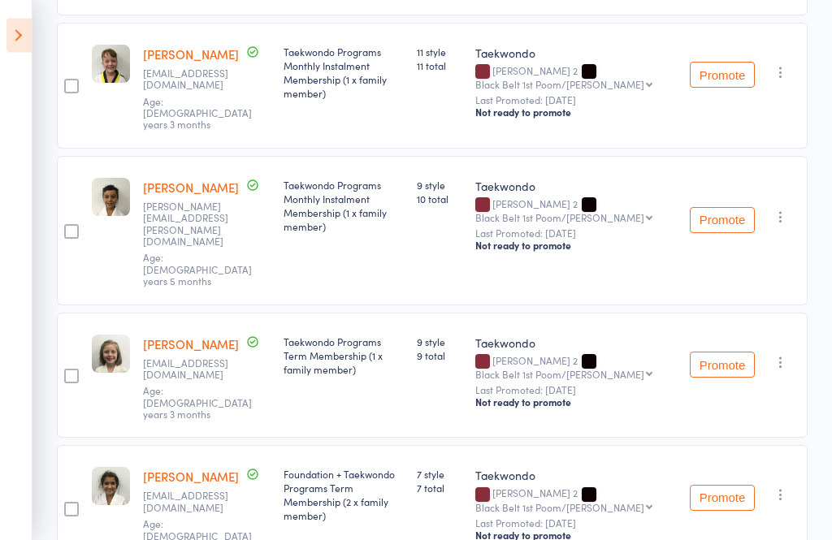
scroll to position [1391, 0]
